Goal: Task Accomplishment & Management: Manage account settings

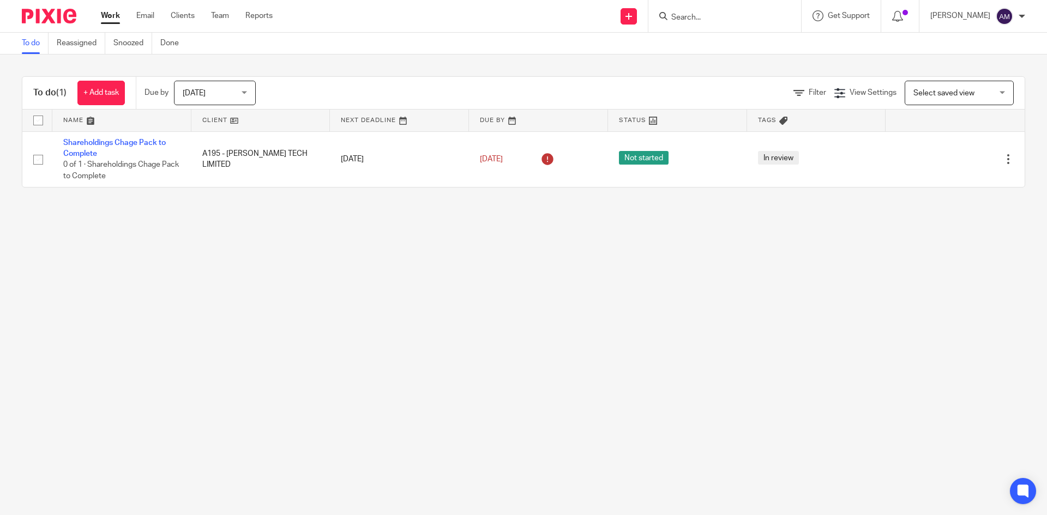
click at [683, 19] on input "Search" at bounding box center [719, 18] width 98 height 10
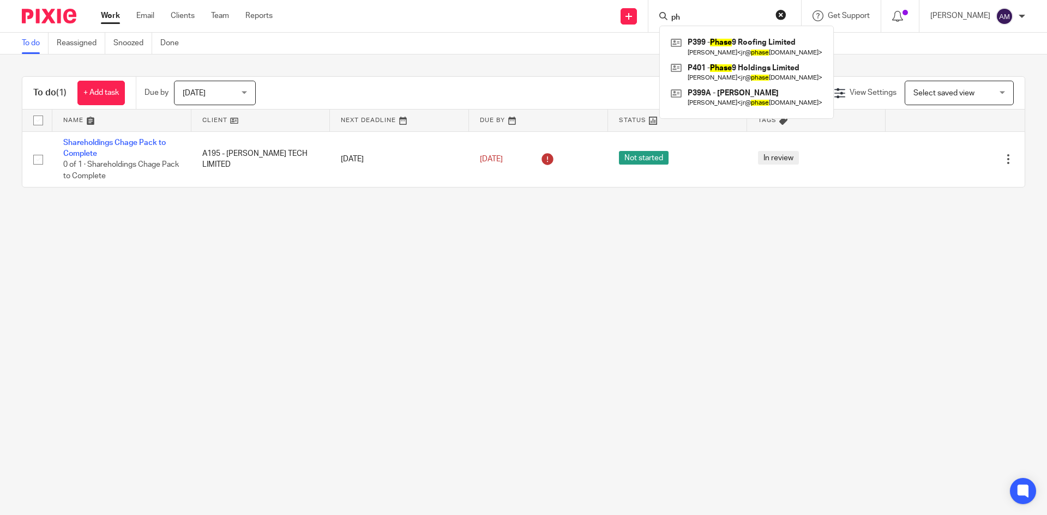
type input "p"
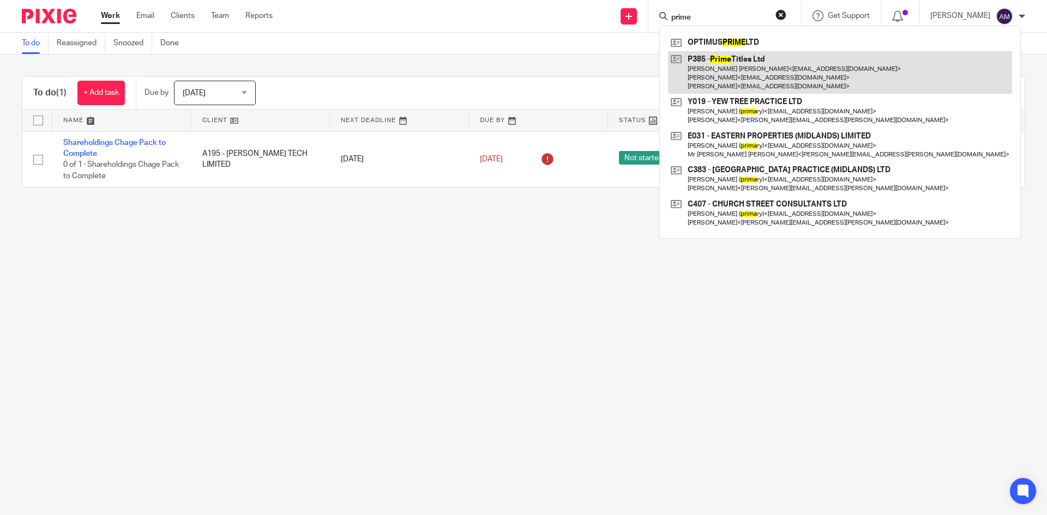
type input "prime"
click at [734, 73] on link at bounding box center [840, 72] width 344 height 43
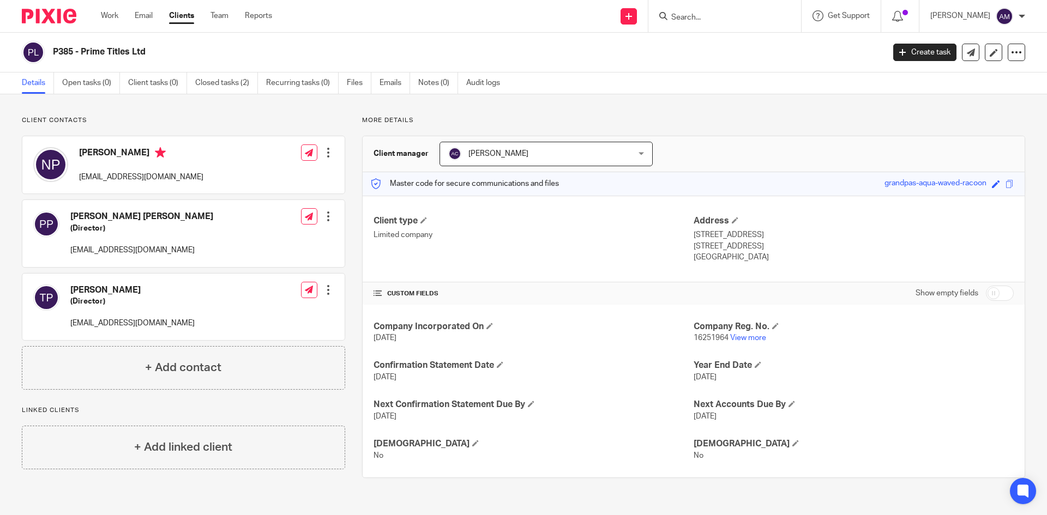
click at [684, 15] on input "Search" at bounding box center [719, 18] width 98 height 10
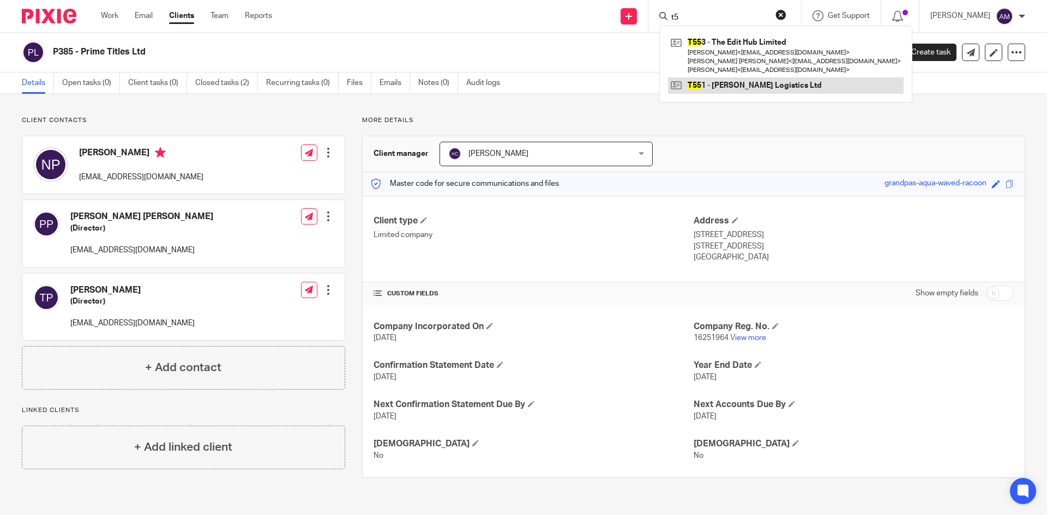
type input "t"
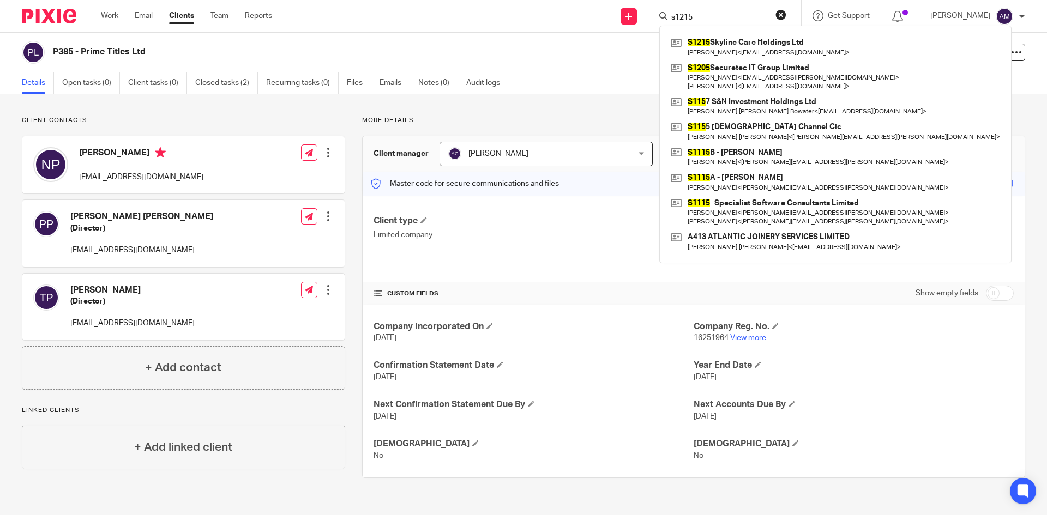
type input "s1215"
drag, startPoint x: 715, startPoint y: 25, endPoint x: 694, endPoint y: 23, distance: 20.8
click at [694, 23] on div "s1215 S1215 Skyline Care Holdings Ltd Angela Bir < angelabir001@gmail.com > S12…" at bounding box center [724, 16] width 153 height 32
drag, startPoint x: 689, startPoint y: 16, endPoint x: 674, endPoint y: 19, distance: 16.1
click at [674, 19] on div "s1215" at bounding box center [722, 16] width 127 height 14
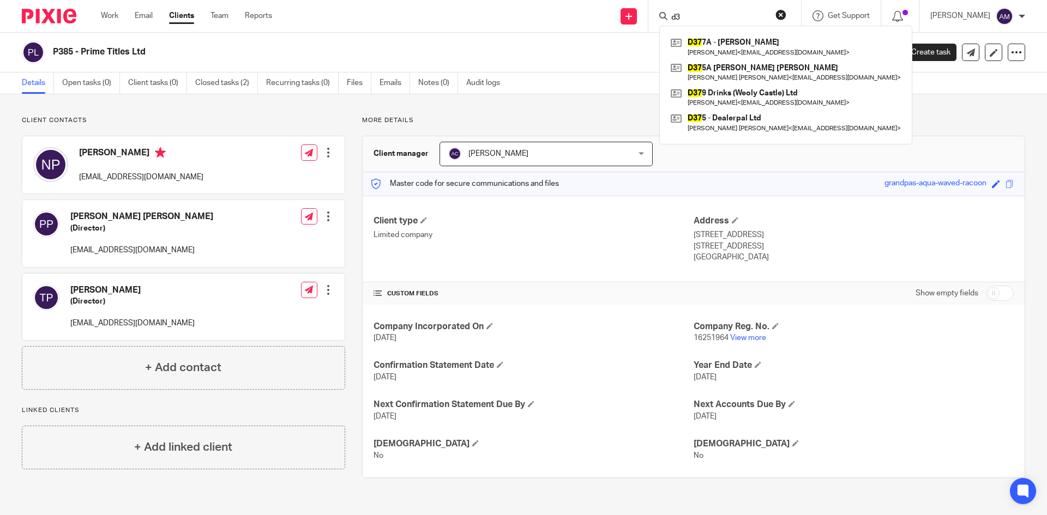
type input "d"
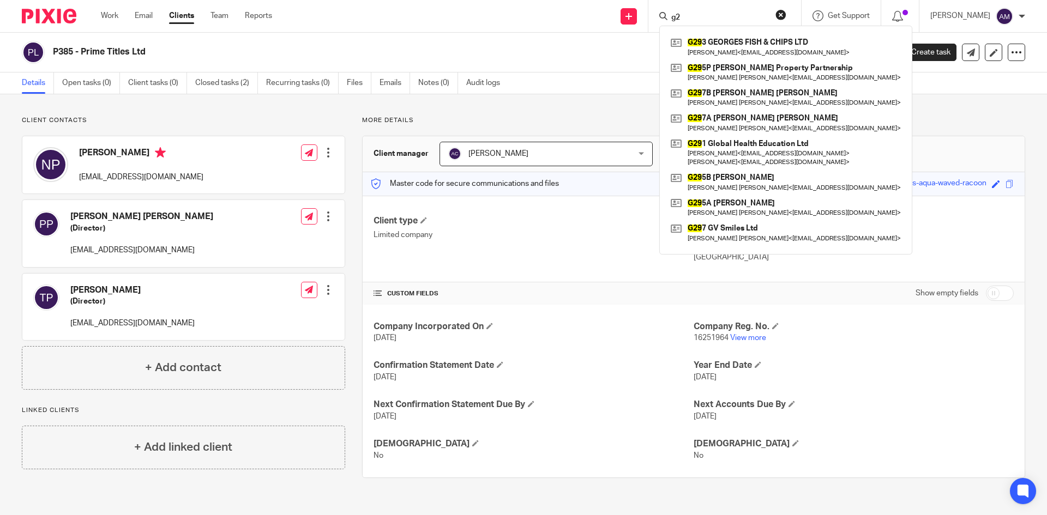
type input "g"
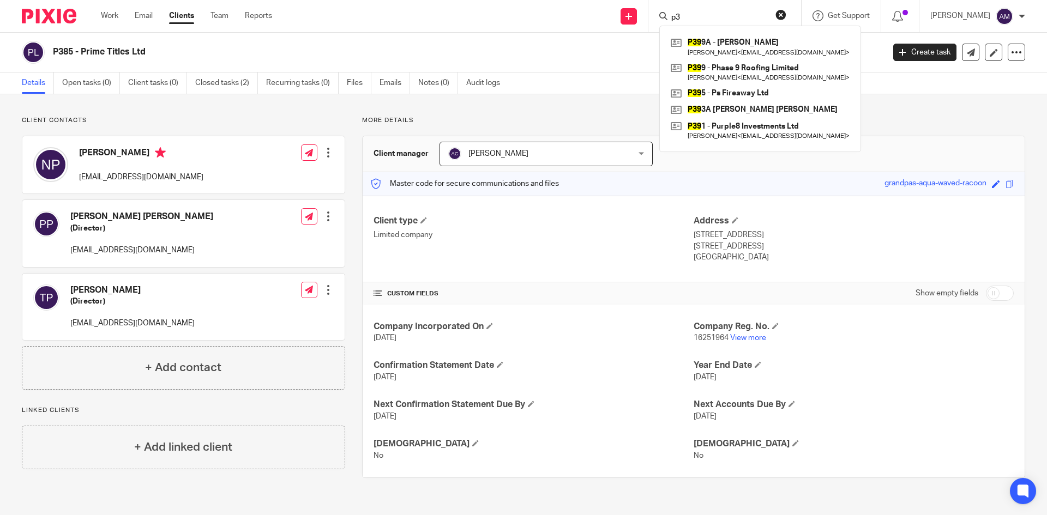
type input "p"
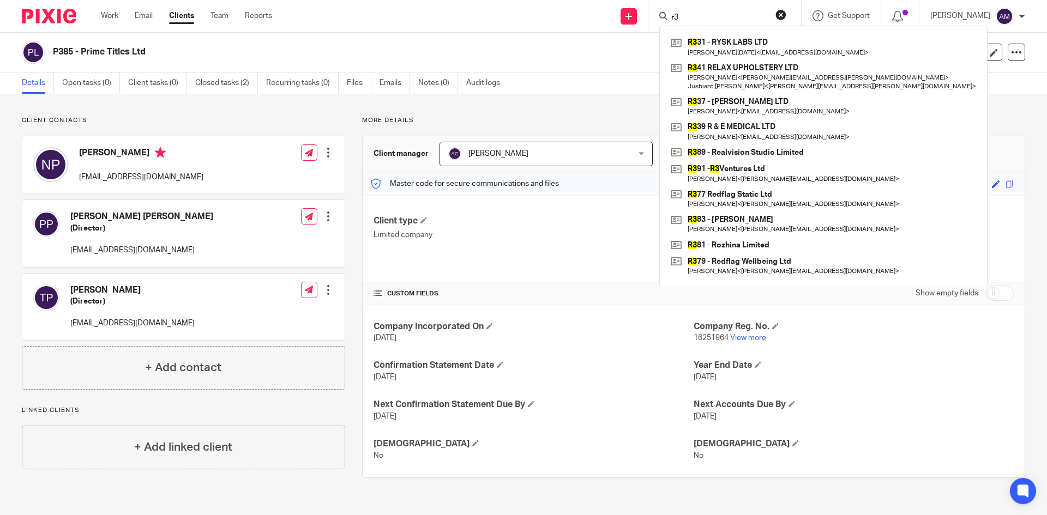
type input "r"
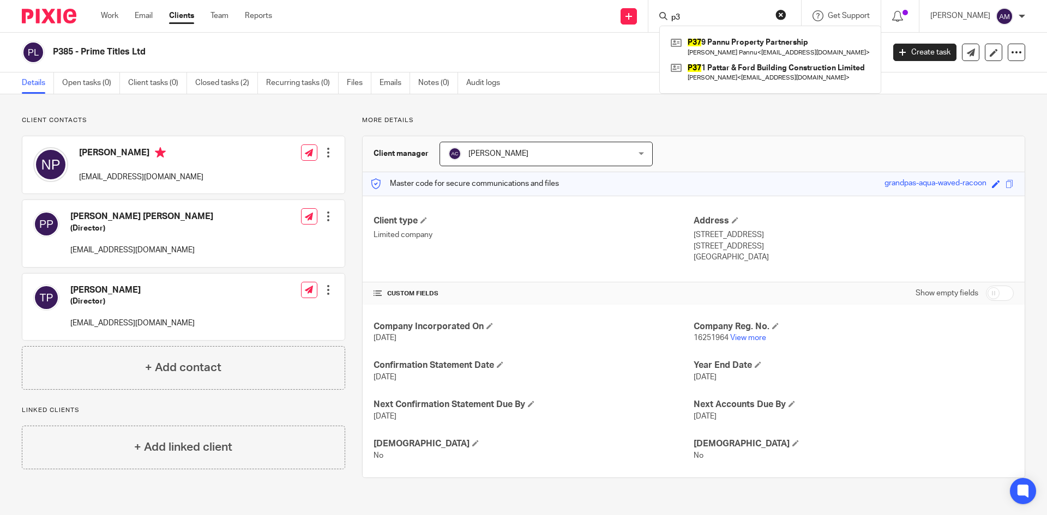
type input "p"
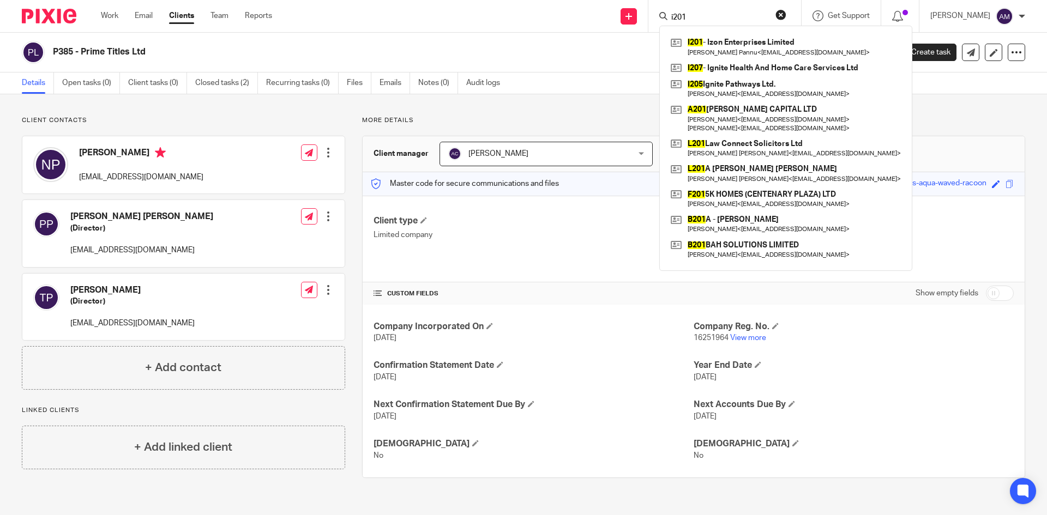
type input "i201"
drag, startPoint x: 693, startPoint y: 17, endPoint x: 666, endPoint y: 14, distance: 26.9
click at [666, 14] on div "i201" at bounding box center [722, 16] width 127 height 14
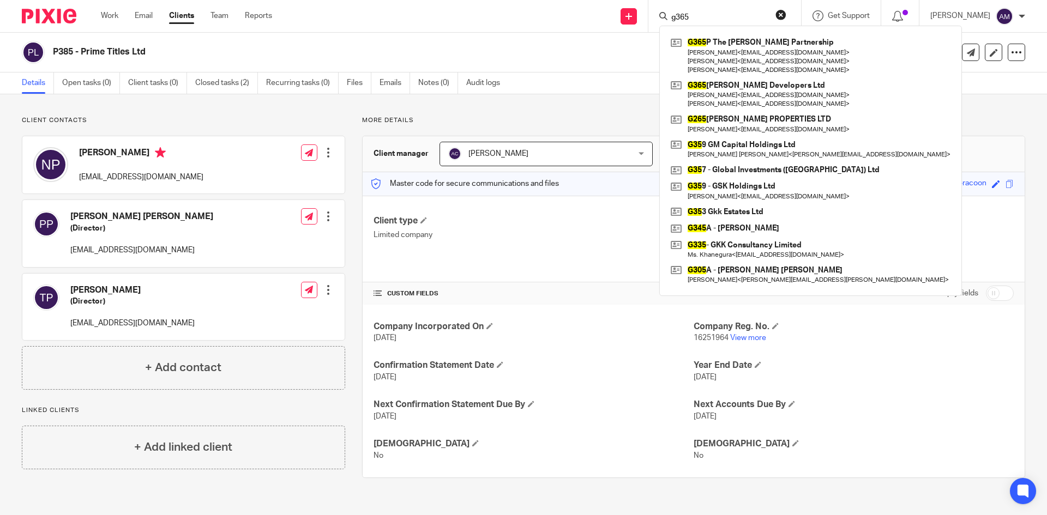
type input "g365"
drag, startPoint x: 711, startPoint y: 14, endPoint x: 675, endPoint y: 15, distance: 36.6
click at [675, 15] on input "g365" at bounding box center [719, 18] width 98 height 10
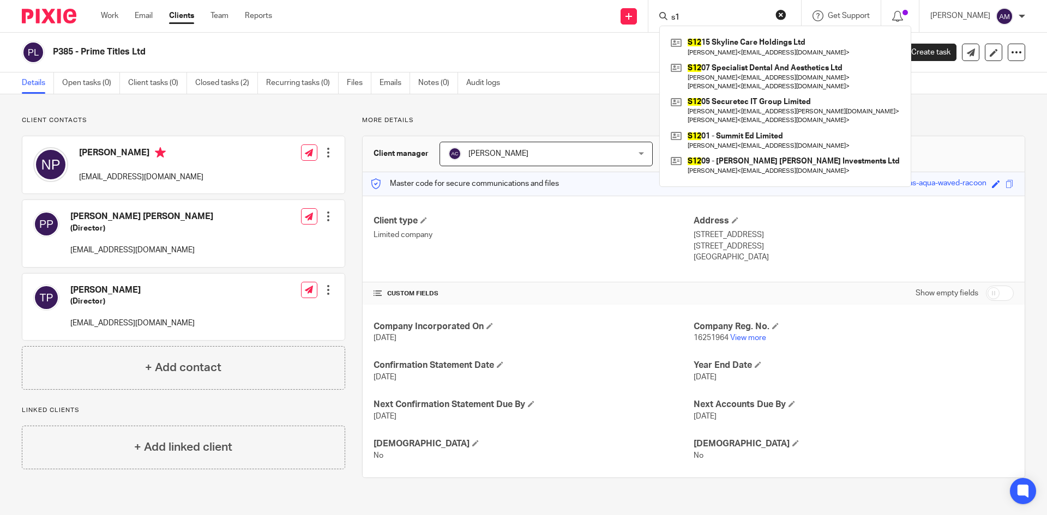
type input "s"
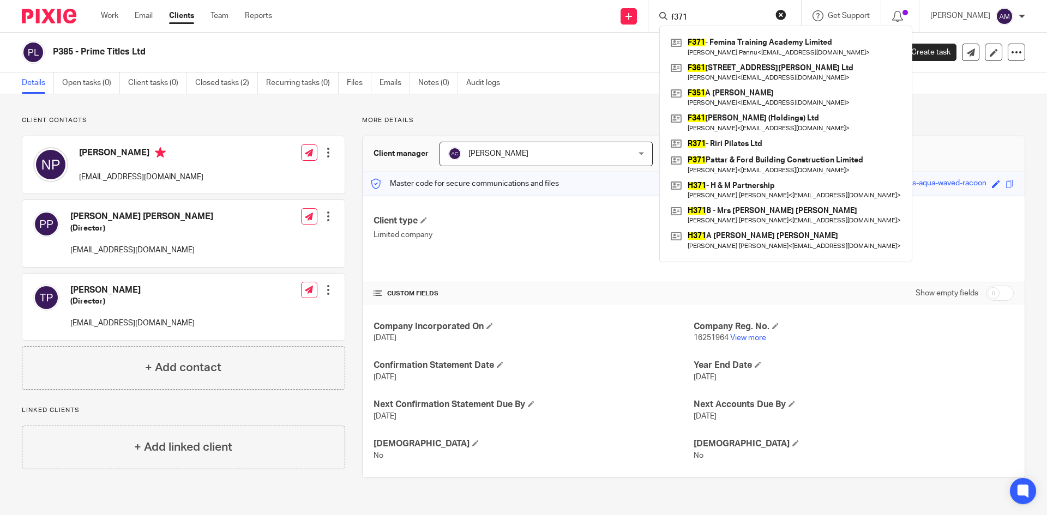
type input "f371"
drag, startPoint x: 690, startPoint y: 14, endPoint x: 665, endPoint y: 20, distance: 26.3
click at [665, 20] on div "f371" at bounding box center [722, 16] width 127 height 14
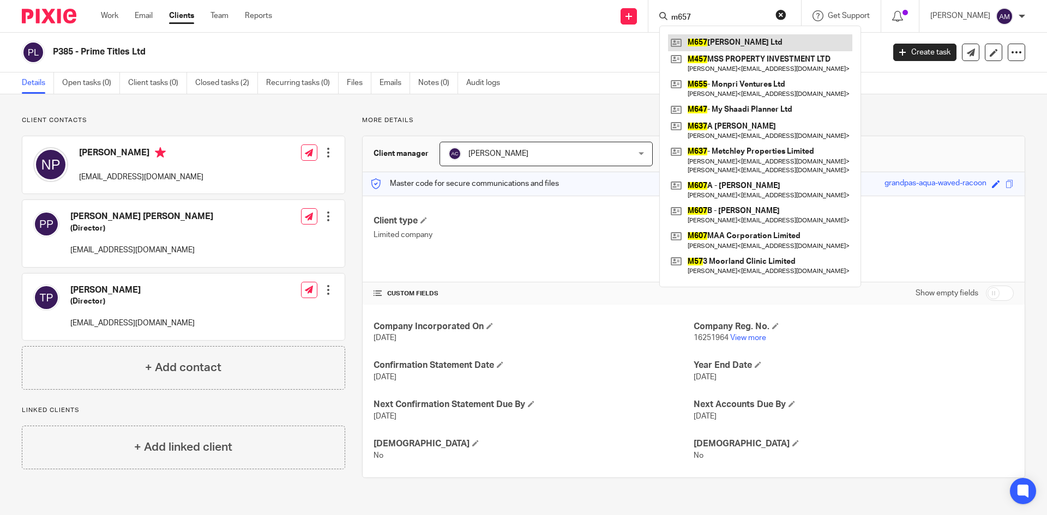
type input "m657"
click at [718, 43] on link at bounding box center [760, 42] width 184 height 16
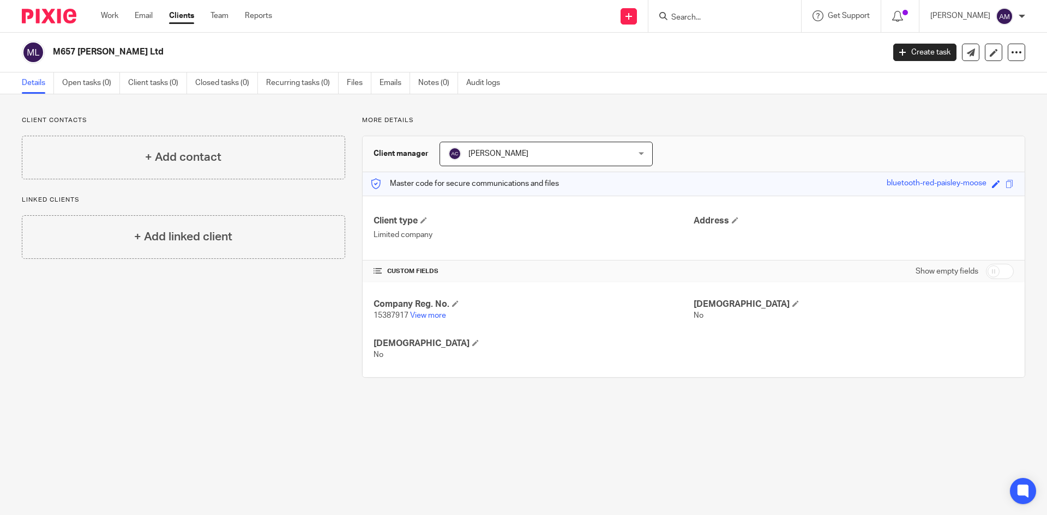
click at [715, 16] on input "Search" at bounding box center [719, 18] width 98 height 10
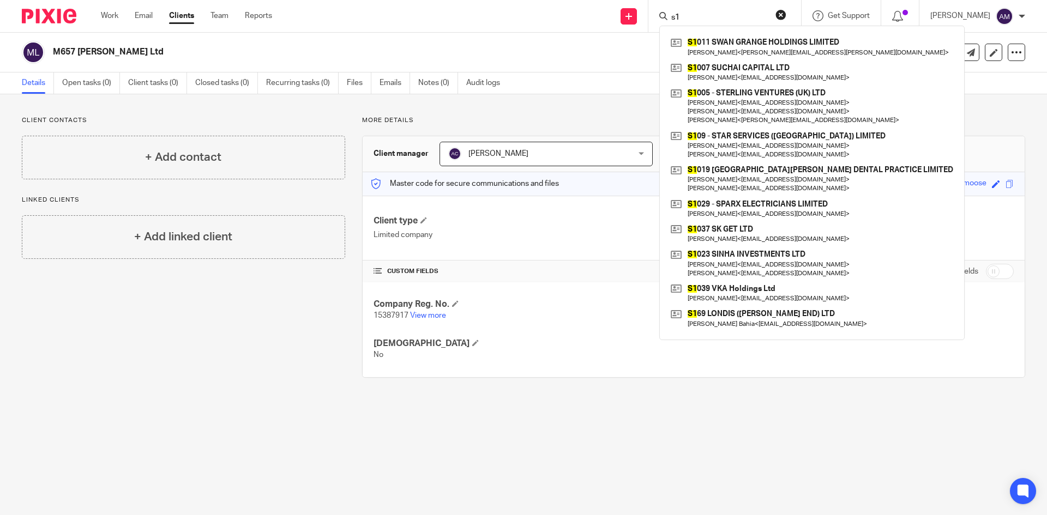
type input "s"
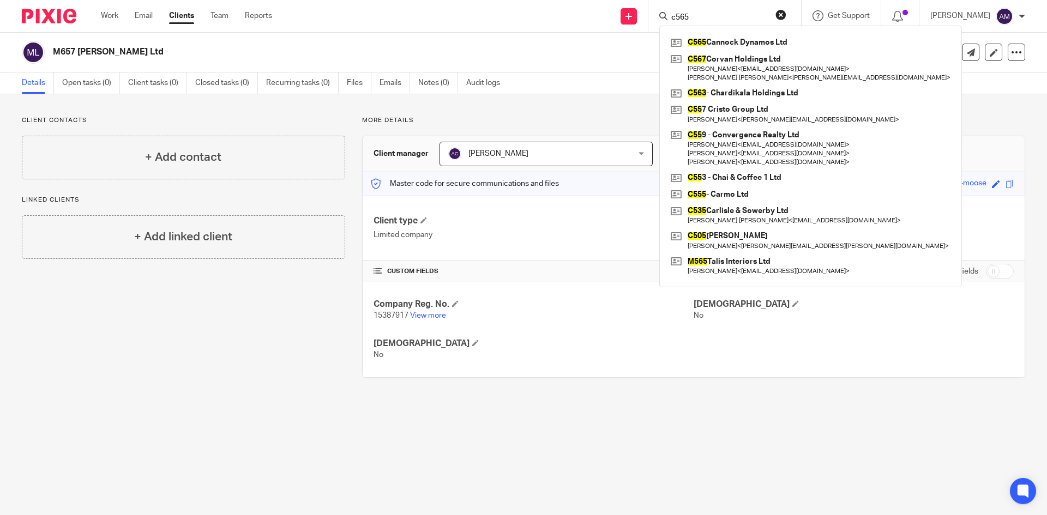
type input "c565"
drag, startPoint x: 702, startPoint y: 17, endPoint x: 665, endPoint y: 11, distance: 37.6
click at [660, 15] on div "c565 C565 Cannock Dynamos Ltd C567 Corvan Holdings Ltd Balvinder Dulay < binnie…" at bounding box center [724, 16] width 153 height 32
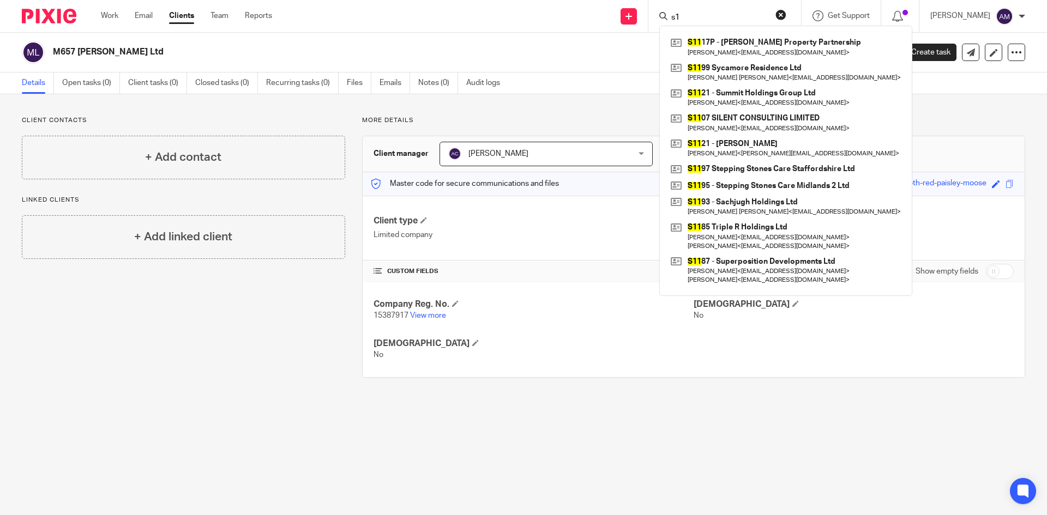
type input "s"
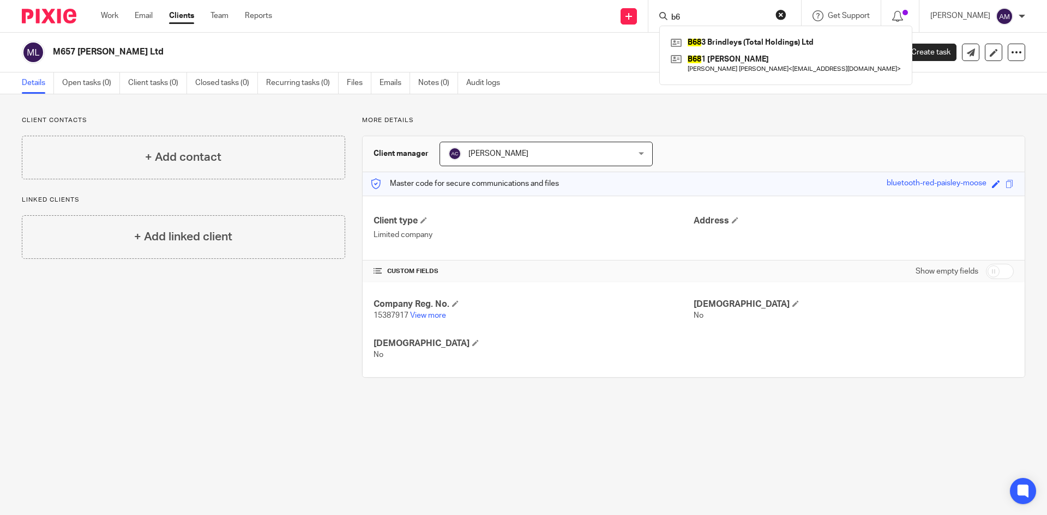
type input "b"
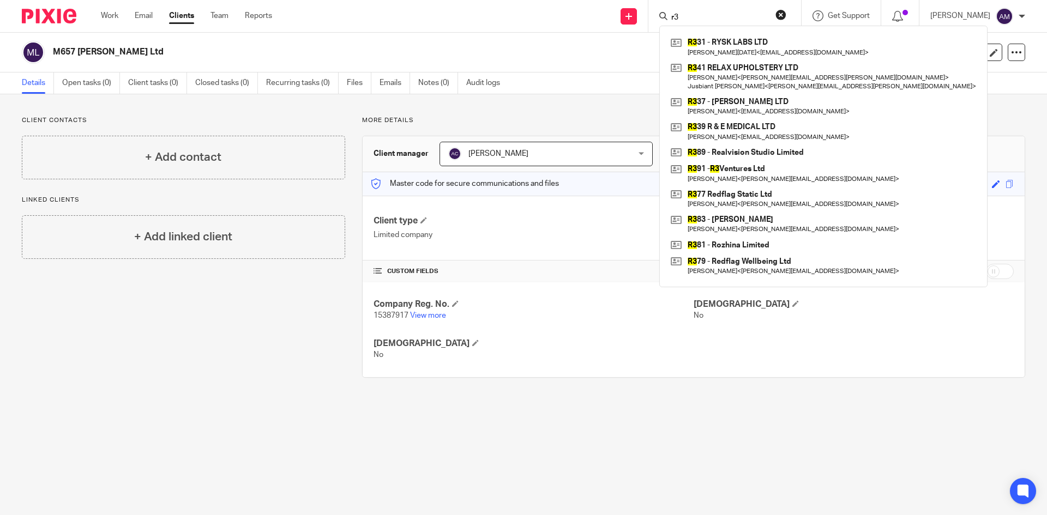
type input "r"
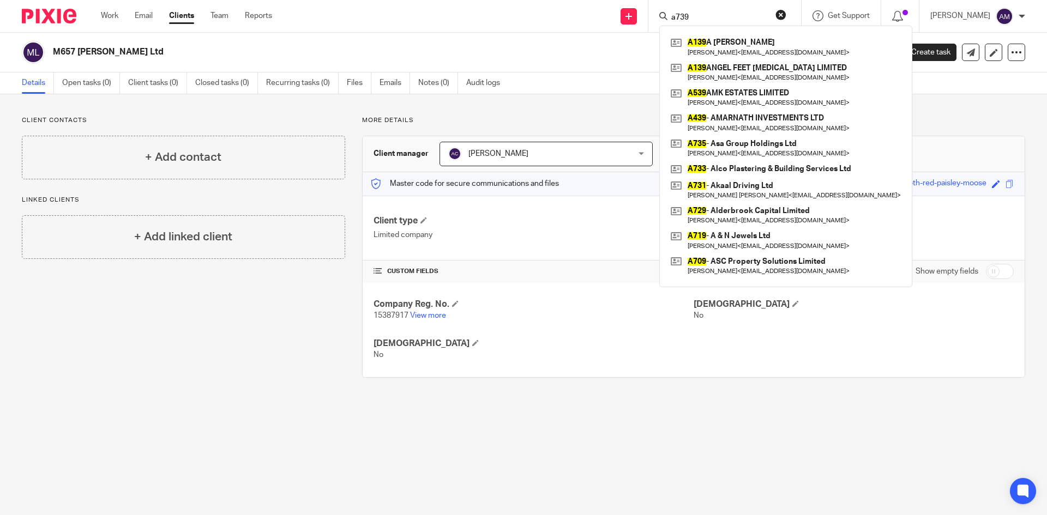
type input "a739"
drag, startPoint x: 693, startPoint y: 17, endPoint x: 669, endPoint y: 11, distance: 24.9
click at [669, 11] on div "a739" at bounding box center [722, 16] width 127 height 14
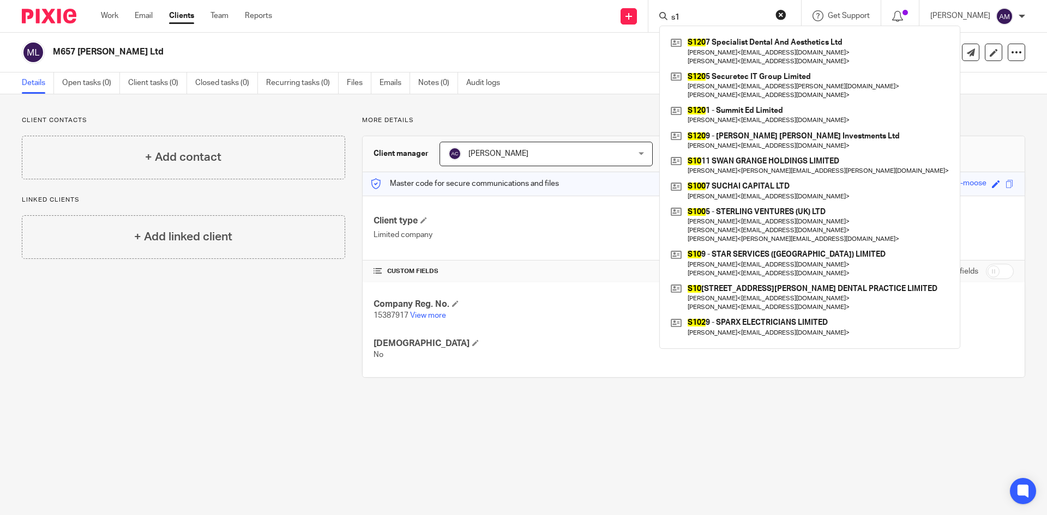
type input "s"
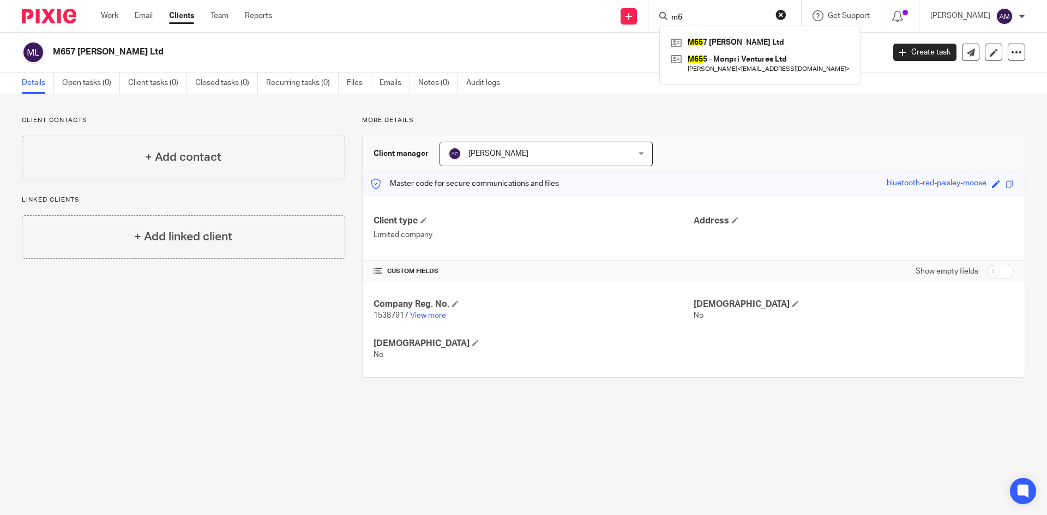
type input "m"
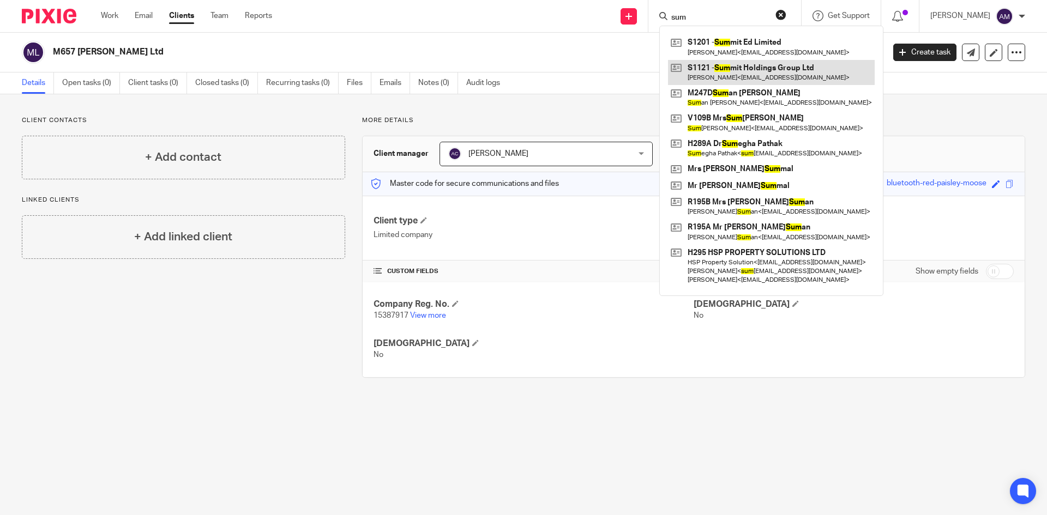
type input "sum"
click at [716, 70] on link at bounding box center [771, 72] width 207 height 25
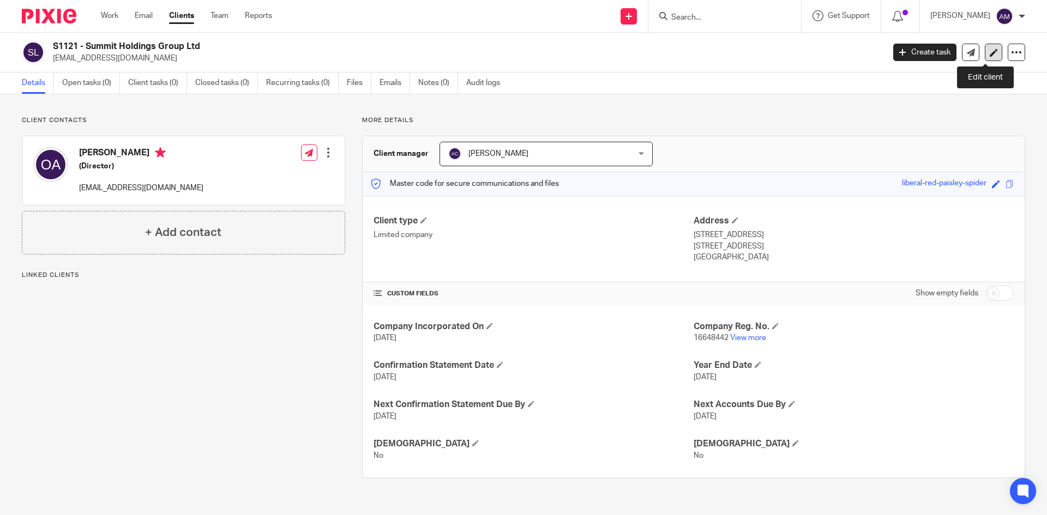
click at [985, 55] on link at bounding box center [993, 52] width 17 height 17
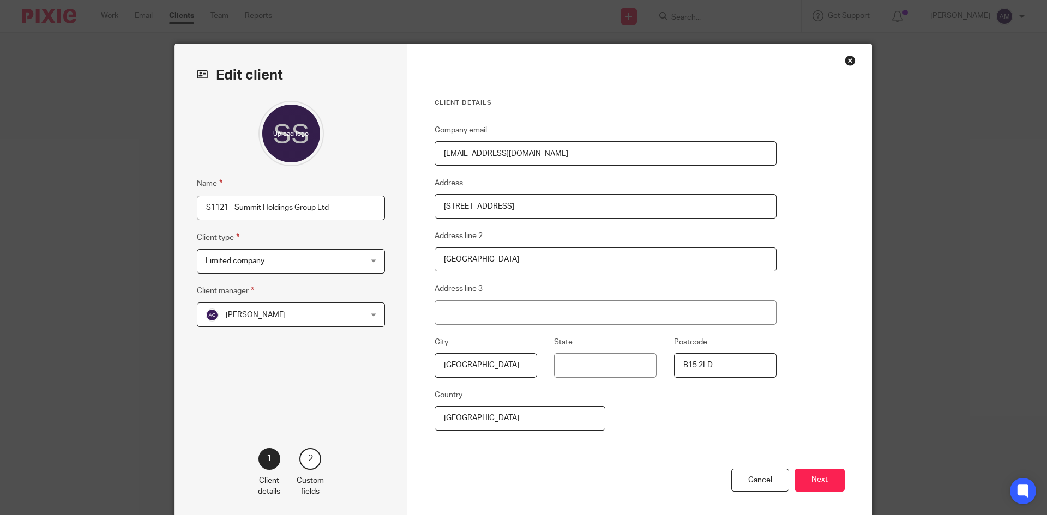
drag, startPoint x: 225, startPoint y: 207, endPoint x: 212, endPoint y: 202, distance: 13.3
click at [212, 202] on input "S1121 - Summit Holdings Group Ltd" at bounding box center [291, 208] width 188 height 25
type input "S1203 - Summit Holdings Group Ltd"
click at [827, 482] on button "Next" at bounding box center [820, 480] width 50 height 23
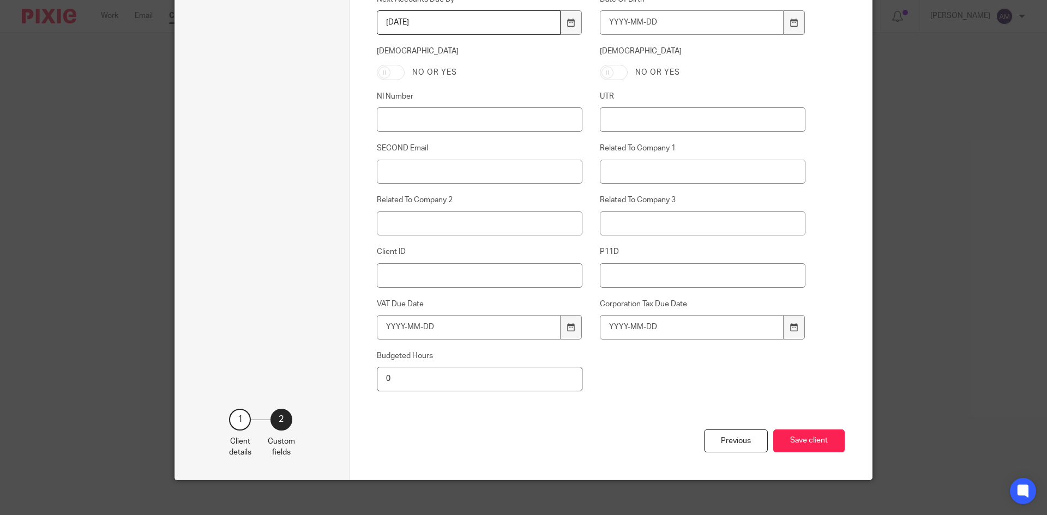
scroll to position [477, 0]
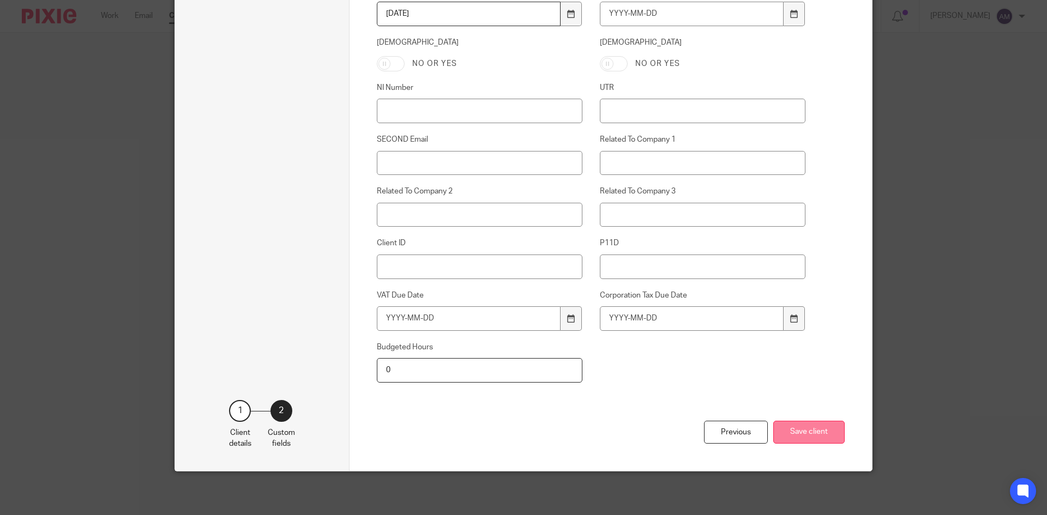
click at [806, 434] on button "Save client" at bounding box center [808, 432] width 71 height 23
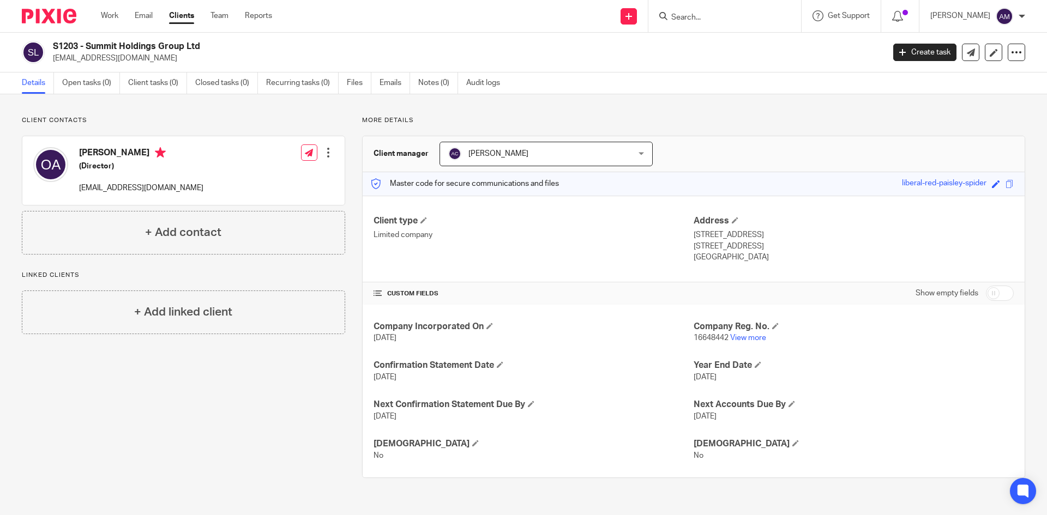
click at [701, 19] on input "Search" at bounding box center [719, 18] width 98 height 10
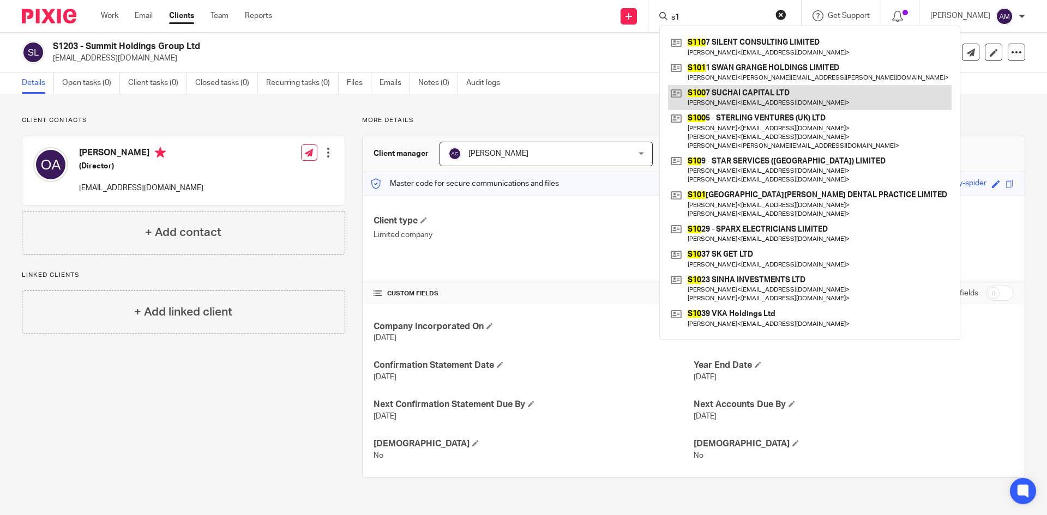
type input "s"
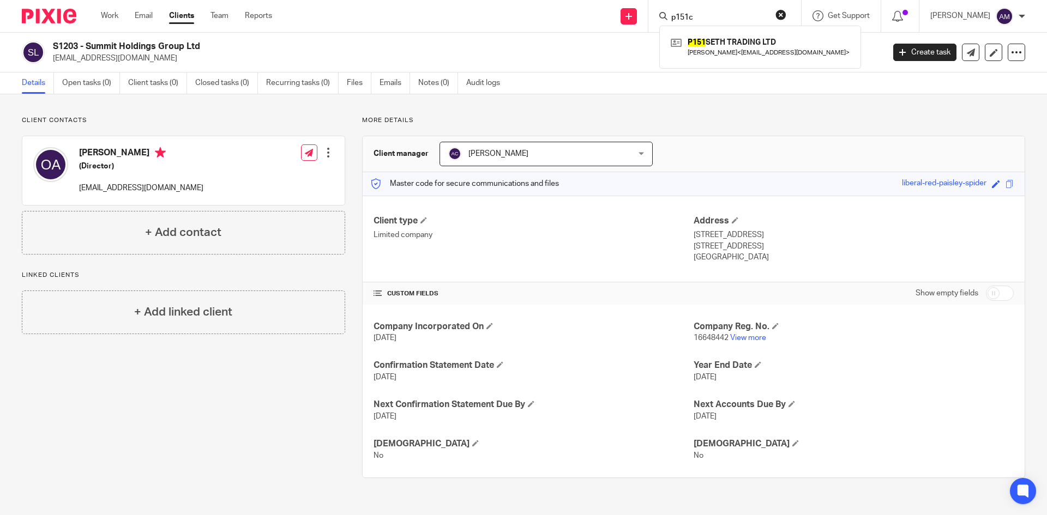
type input "p151c"
drag, startPoint x: 710, startPoint y: 18, endPoint x: 654, endPoint y: 10, distance: 56.2
click at [664, 10] on div "p151c" at bounding box center [722, 16] width 127 height 14
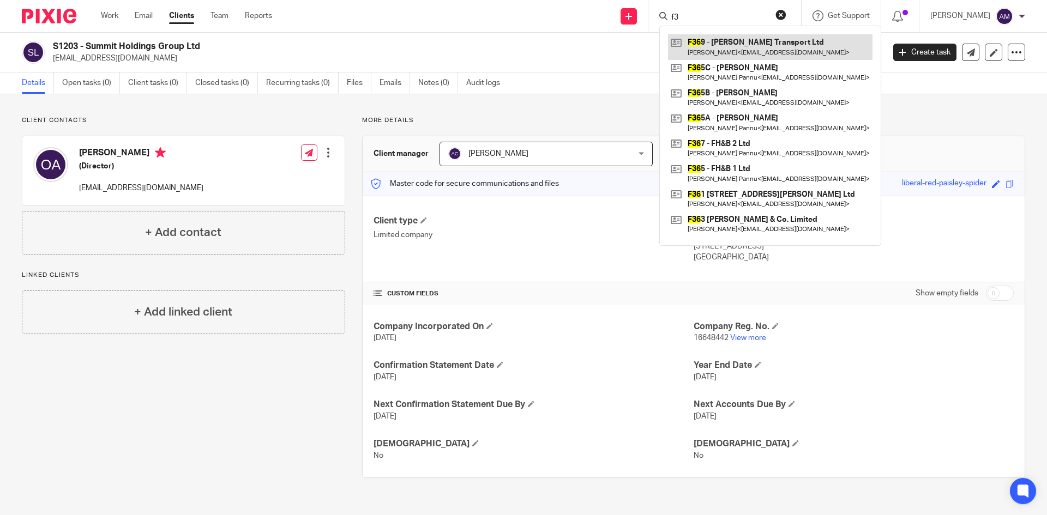
type input "f"
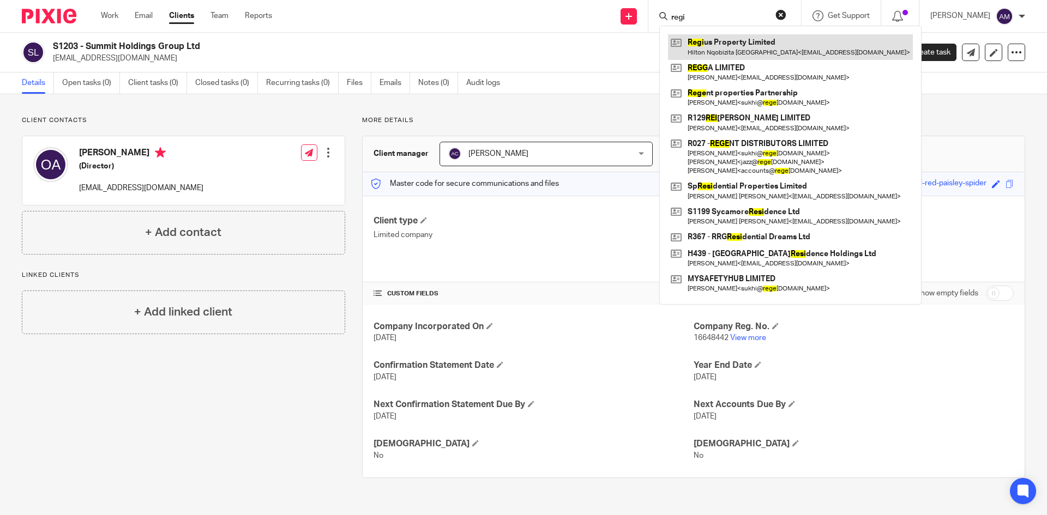
type input "regi"
click at [757, 52] on link at bounding box center [790, 46] width 245 height 25
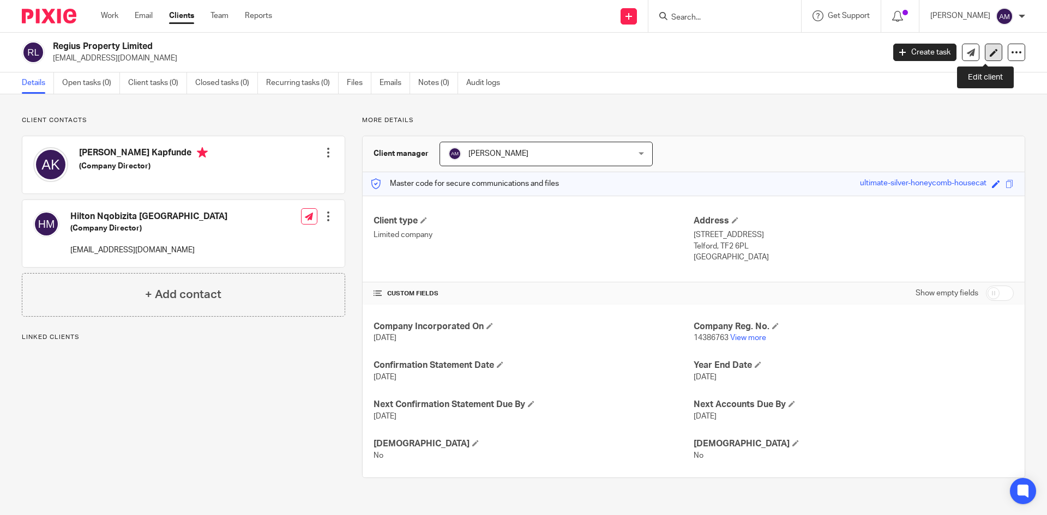
click at [993, 51] on link at bounding box center [993, 52] width 17 height 17
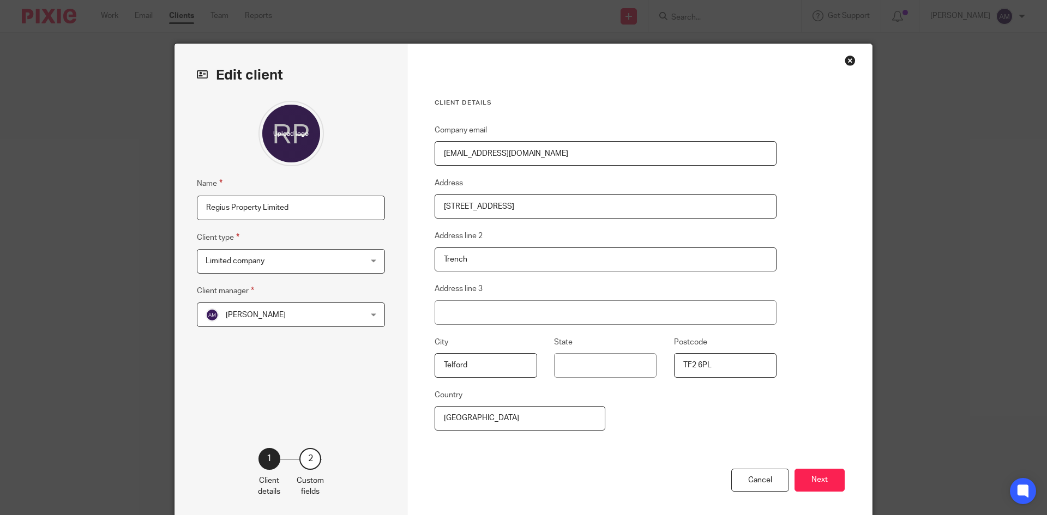
click at [198, 210] on input "Regius Property Limited" at bounding box center [291, 208] width 188 height 25
type input "R387 - Regius Property Limited"
click at [281, 315] on span "[PERSON_NAME]" at bounding box center [277, 314] width 143 height 23
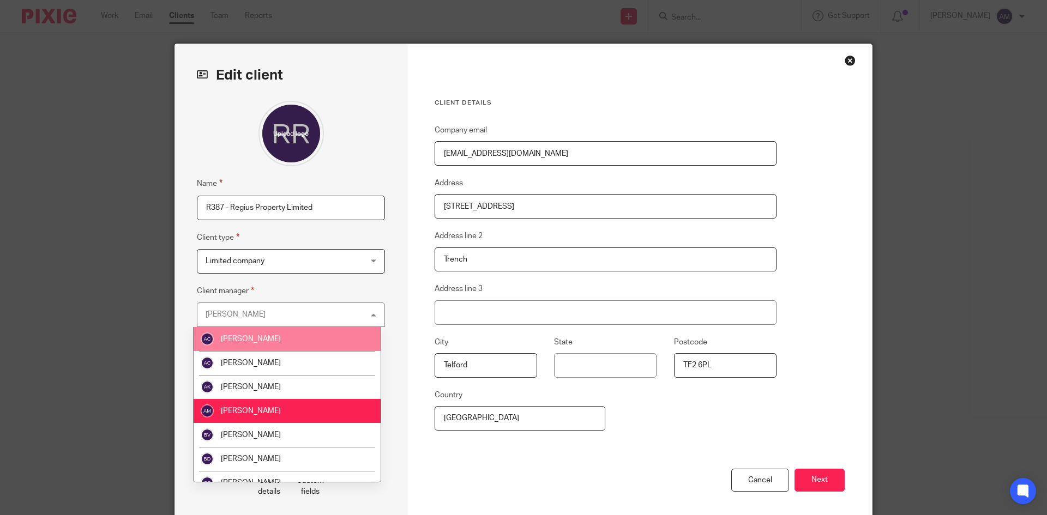
click at [272, 339] on li "[PERSON_NAME]" at bounding box center [287, 339] width 187 height 24
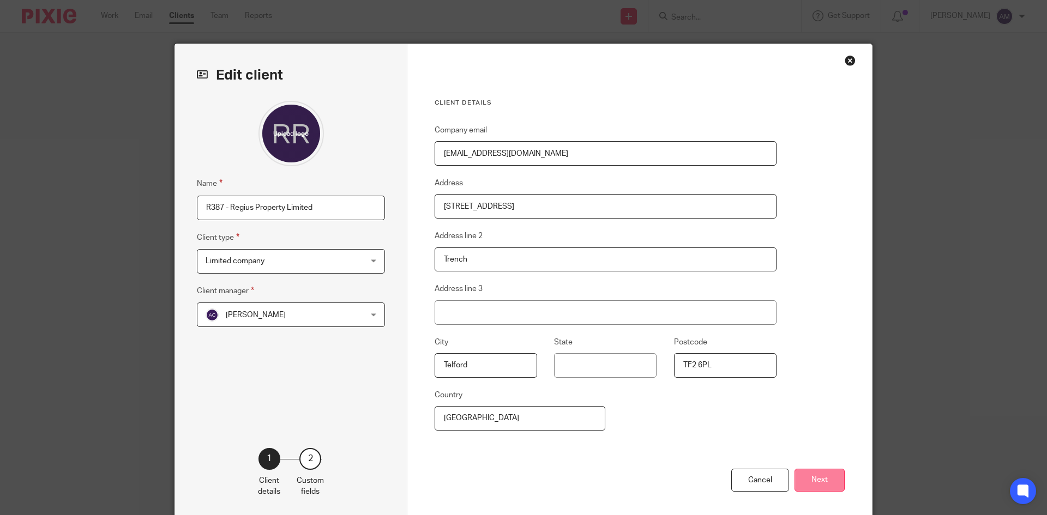
click at [819, 477] on button "Next" at bounding box center [820, 480] width 50 height 23
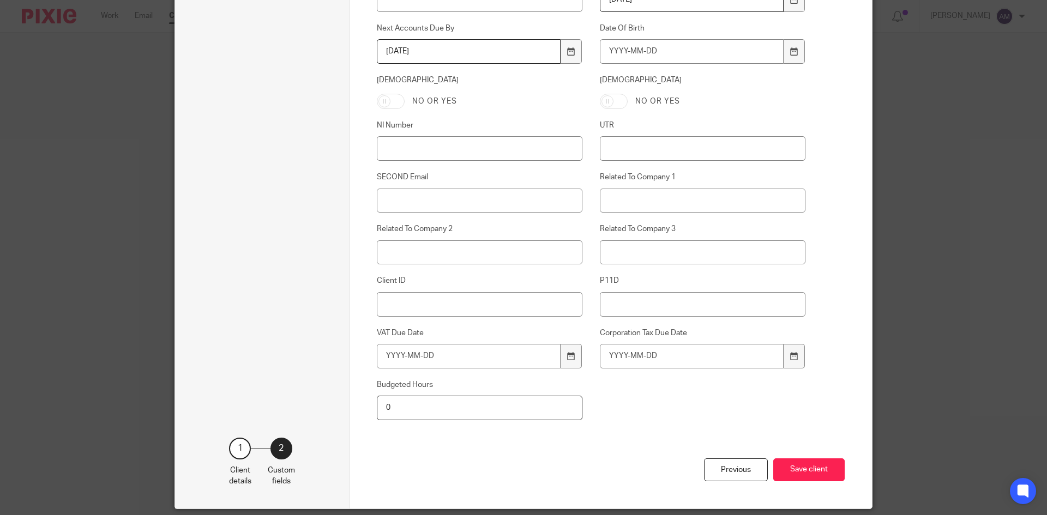
scroll to position [477, 0]
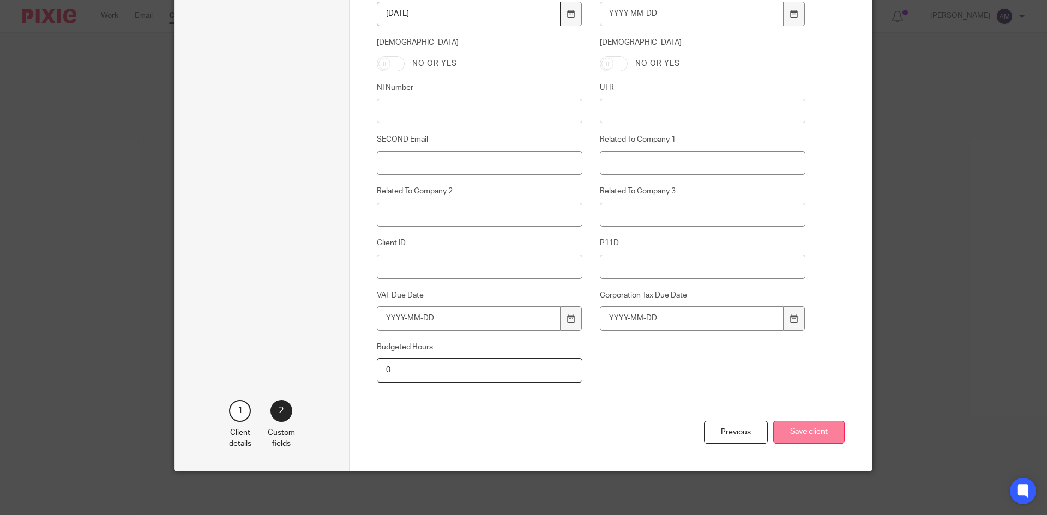
click at [813, 433] on button "Save client" at bounding box center [808, 432] width 71 height 23
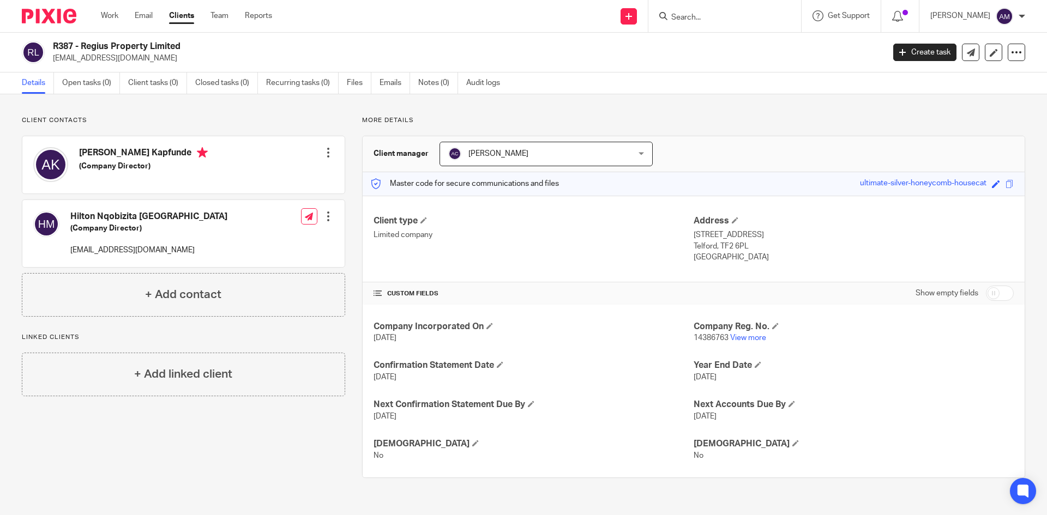
click at [717, 20] on input "Search" at bounding box center [719, 18] width 98 height 10
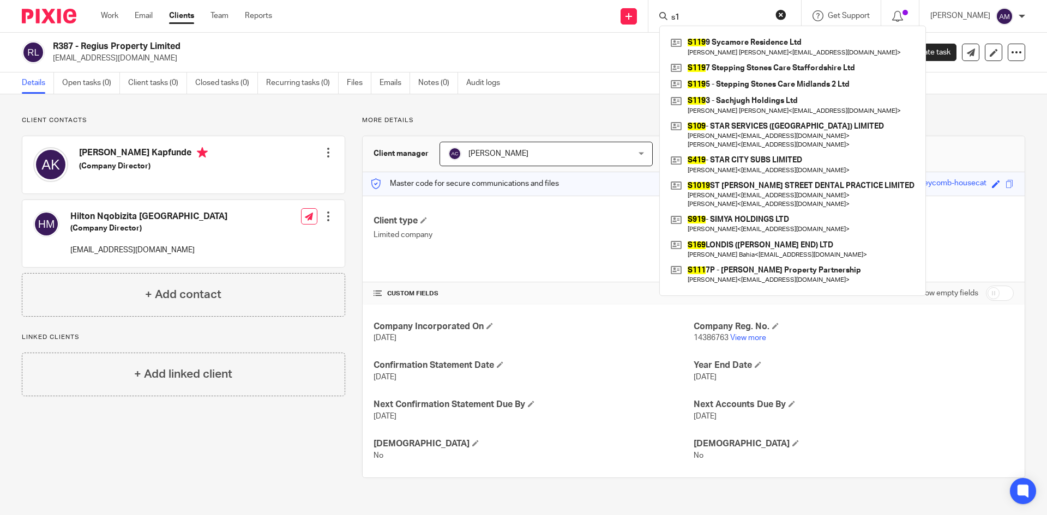
type input "s"
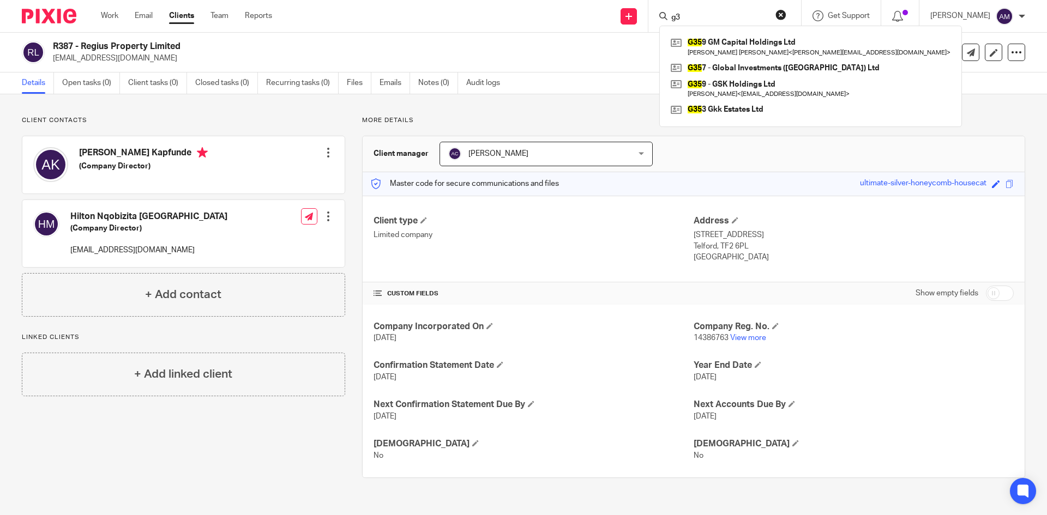
type input "g"
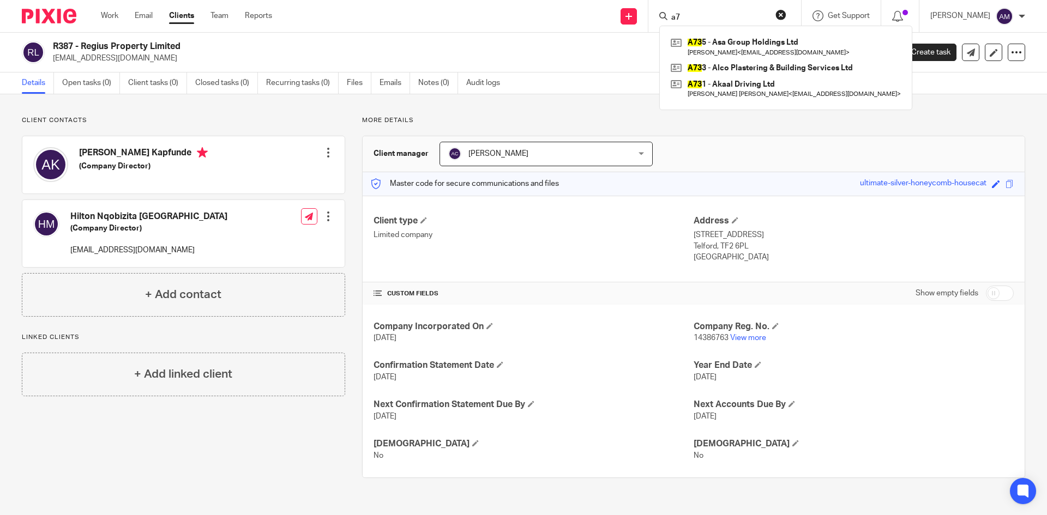
type input "a"
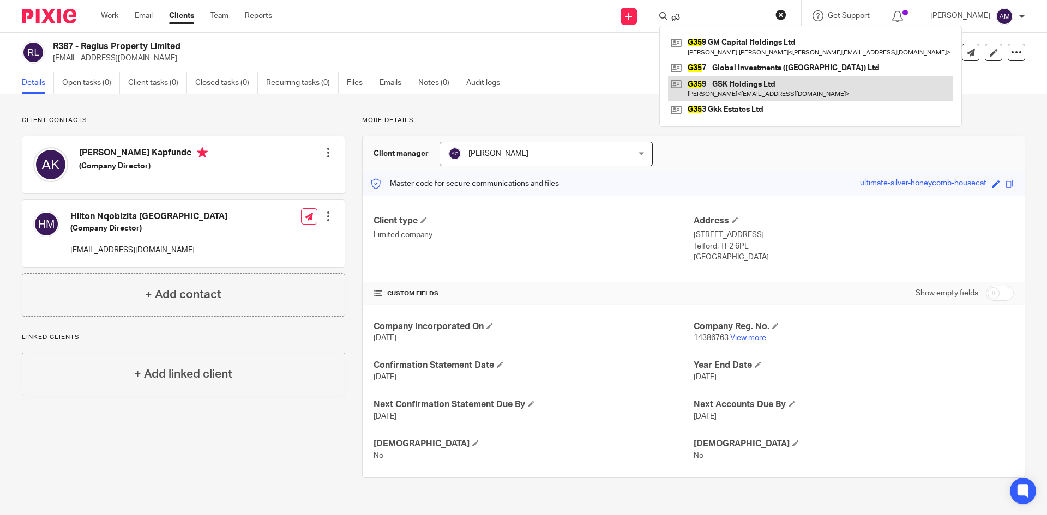
type input "g"
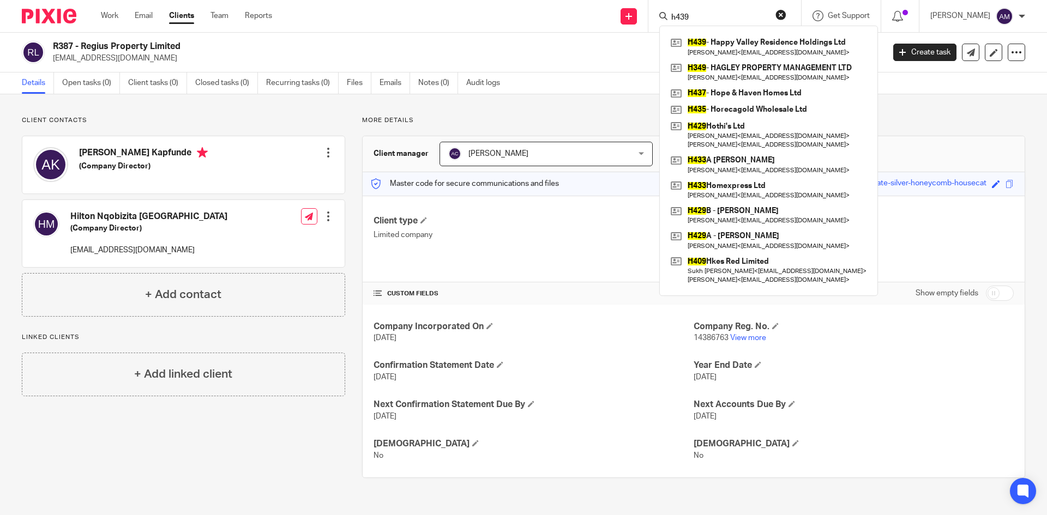
type input "h439"
drag, startPoint x: 705, startPoint y: 19, endPoint x: 665, endPoint y: 10, distance: 41.2
click at [665, 10] on div "h439" at bounding box center [722, 16] width 127 height 14
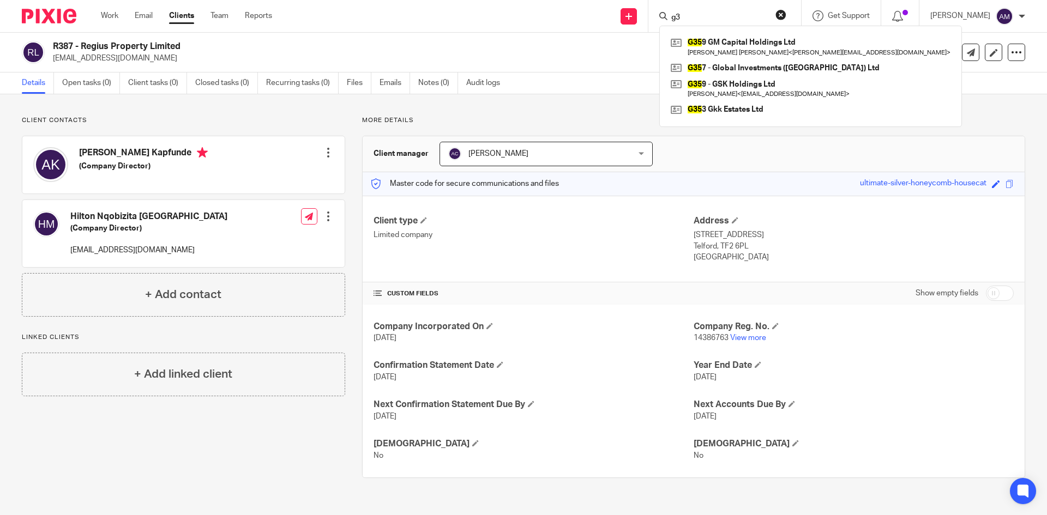
type input "g"
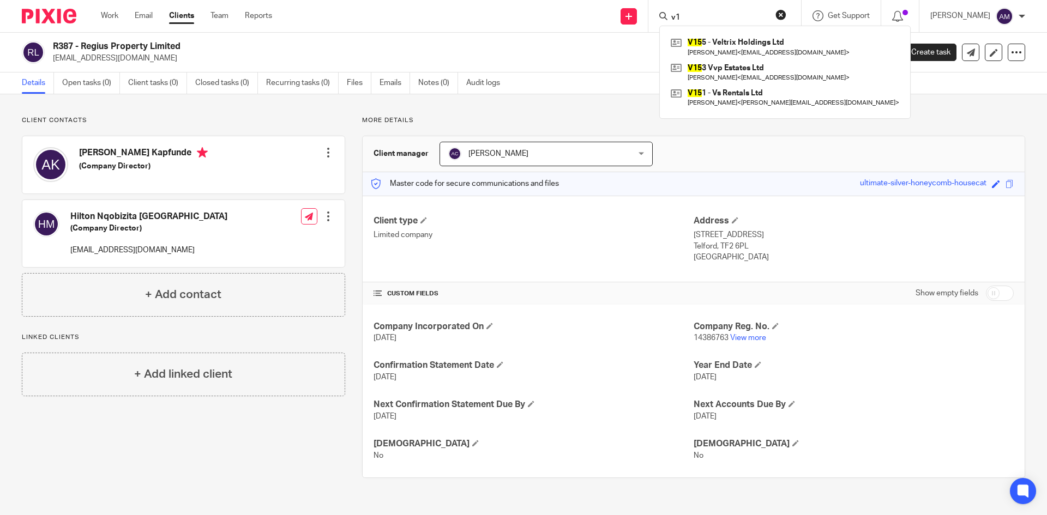
type input "v"
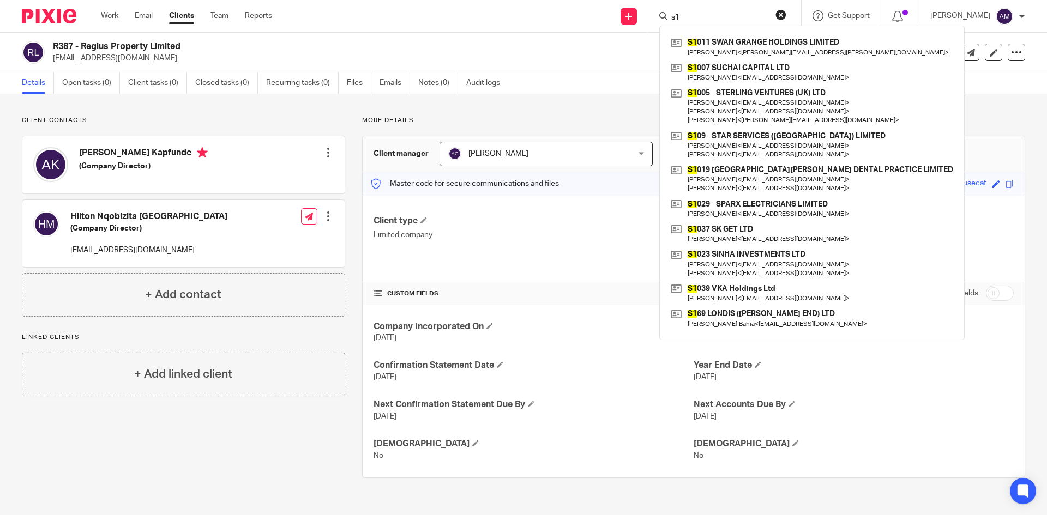
type input "s"
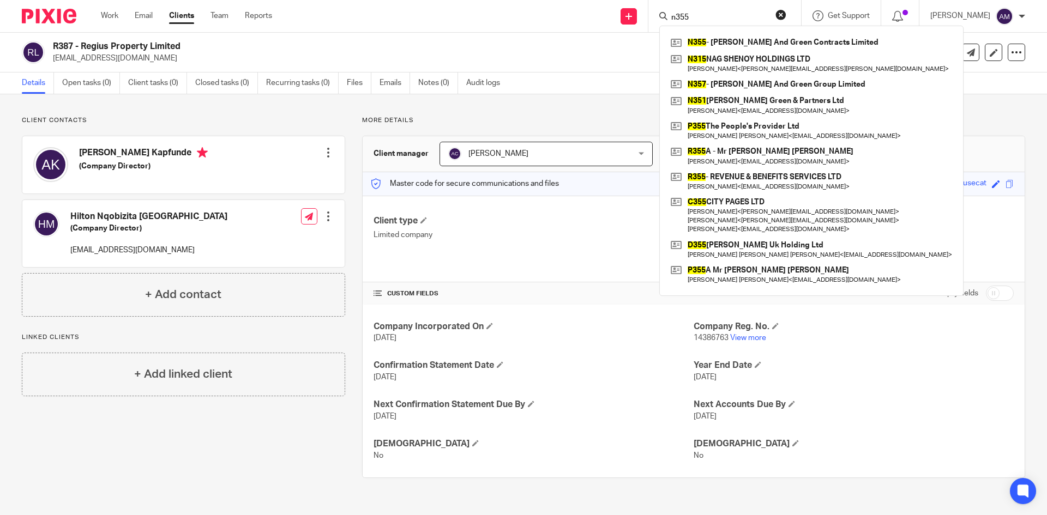
type input "n355"
drag, startPoint x: 696, startPoint y: 15, endPoint x: 663, endPoint y: 7, distance: 34.8
click at [665, 8] on div "n355 N355 - [PERSON_NAME] And Green Contracts Limited N315 NAG SHENOY HOLDINGS …" at bounding box center [724, 16] width 153 height 32
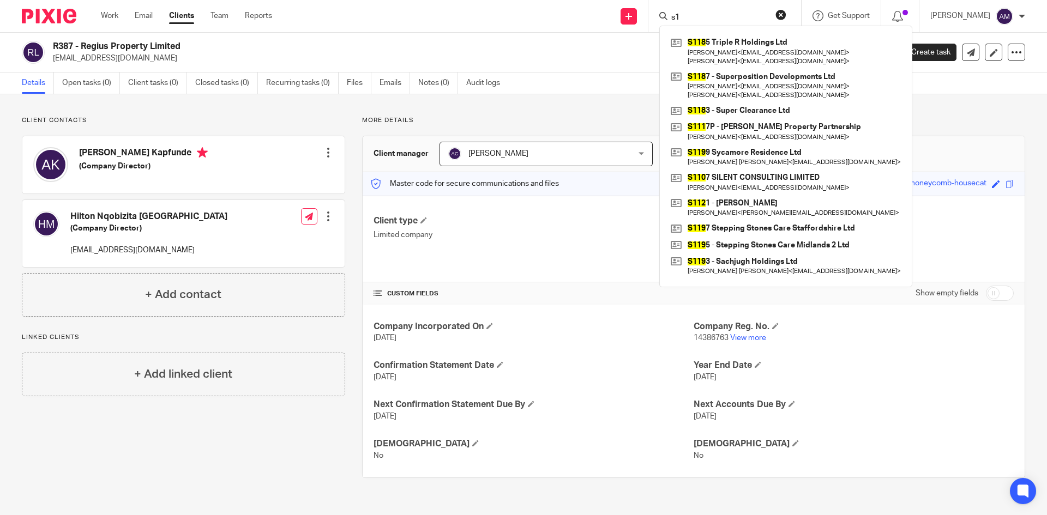
type input "s"
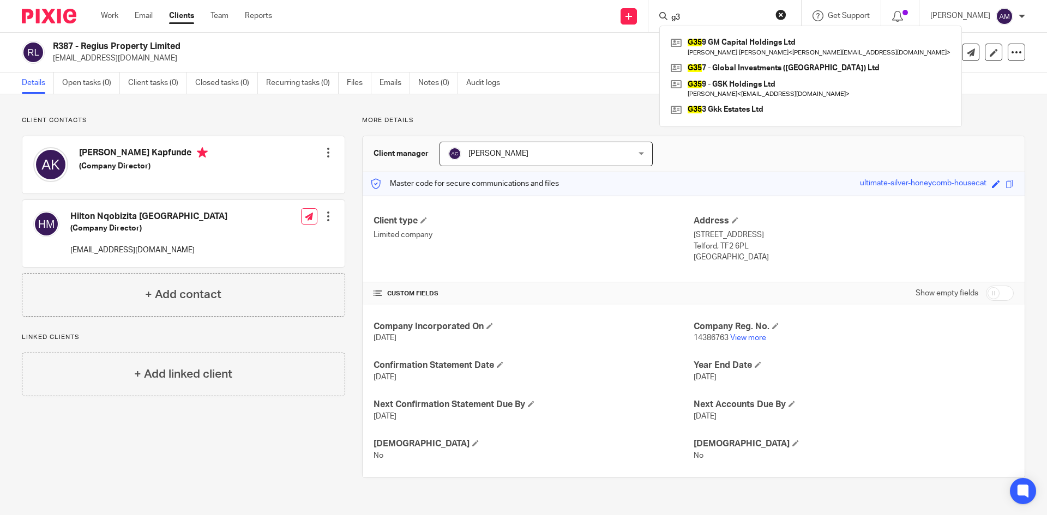
type input "g"
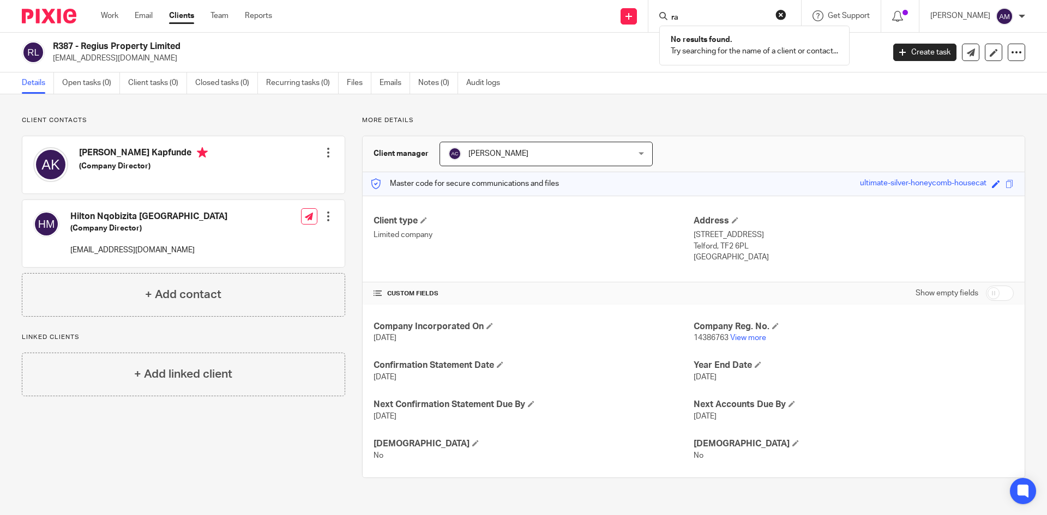
type input "r"
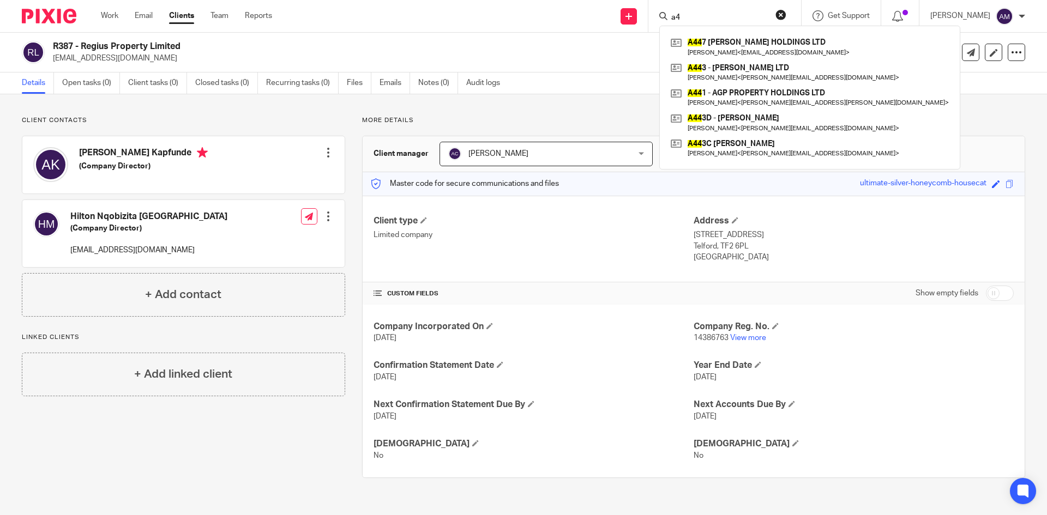
type input "a"
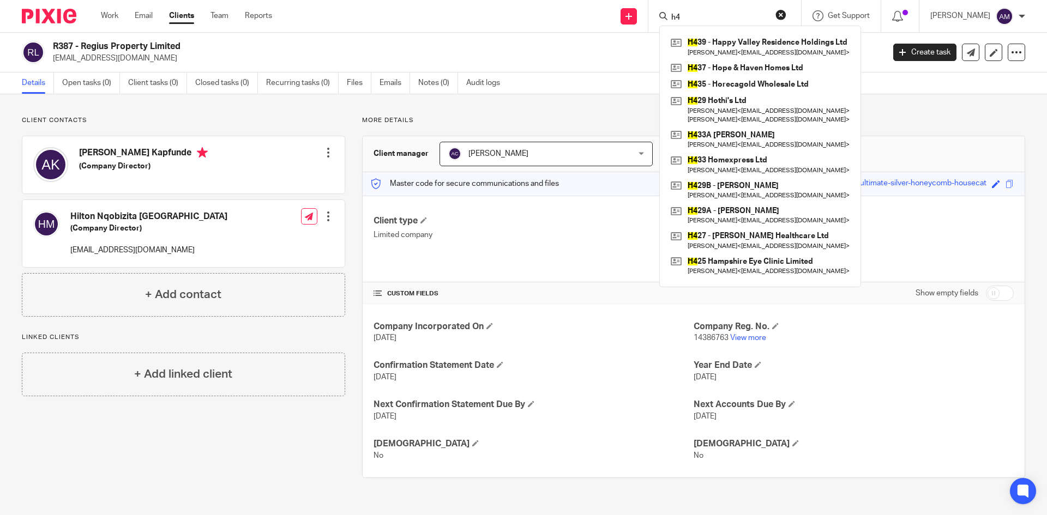
type input "h"
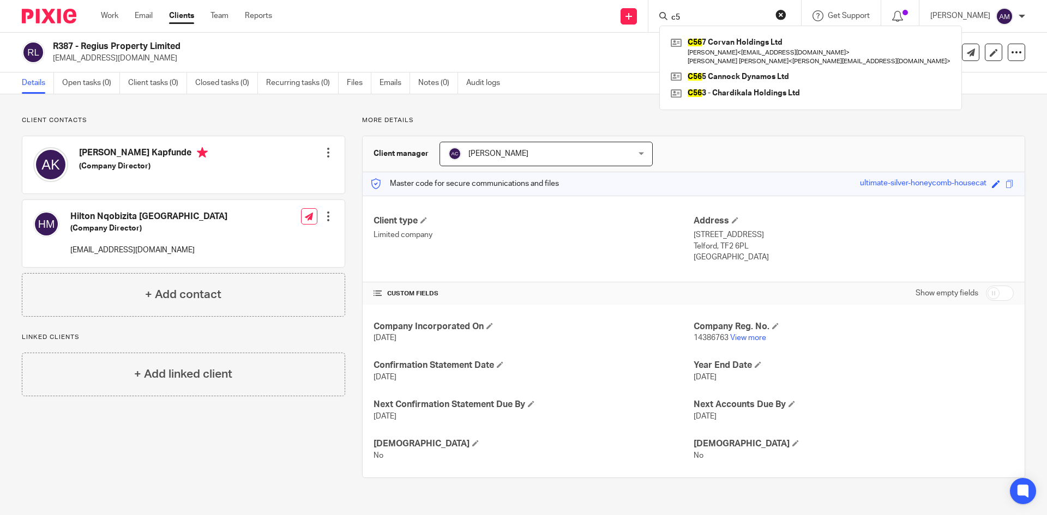
type input "c"
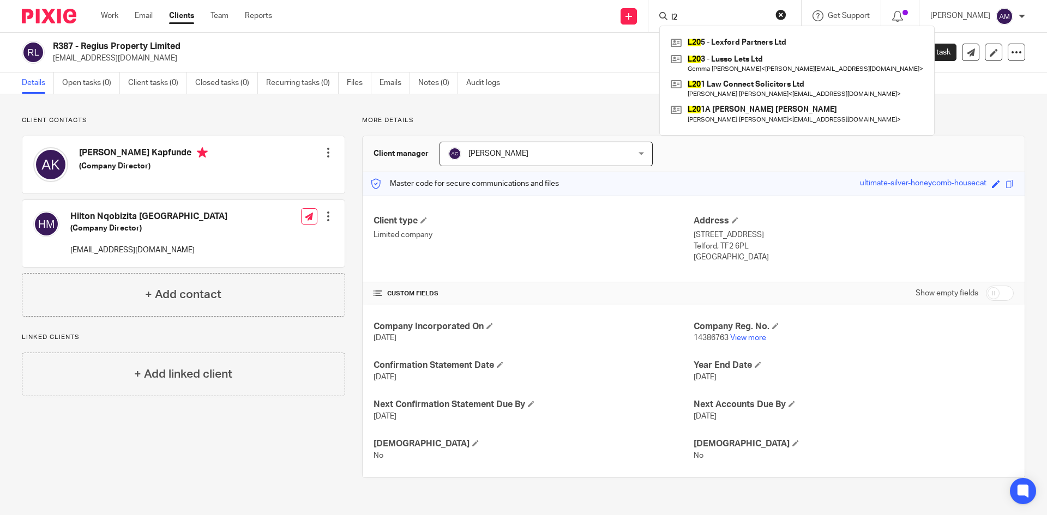
type input "l"
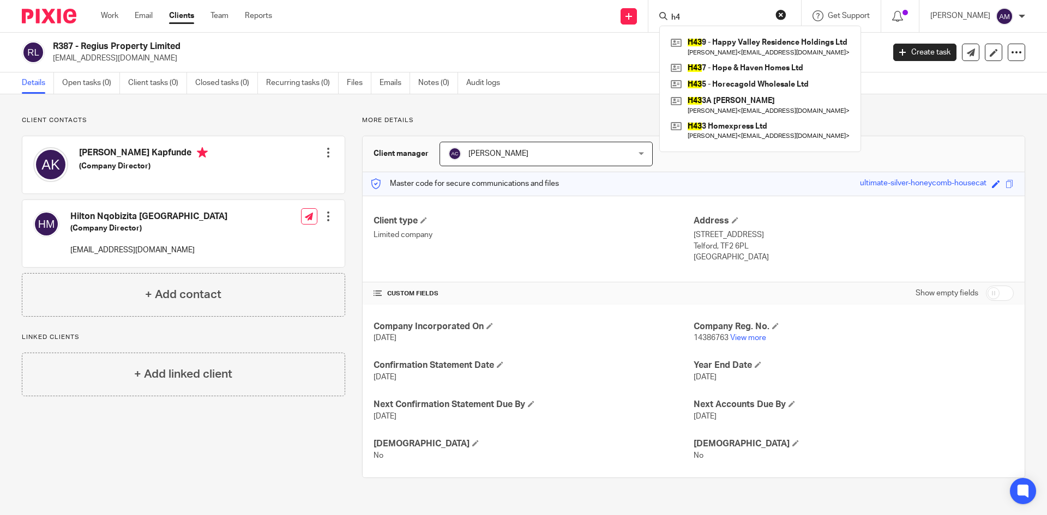
type input "h"
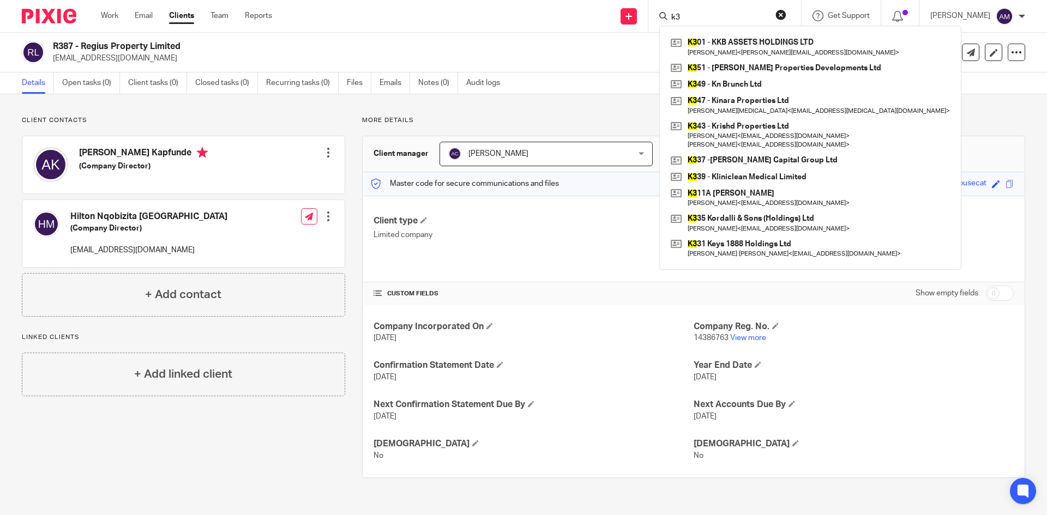
type input "k"
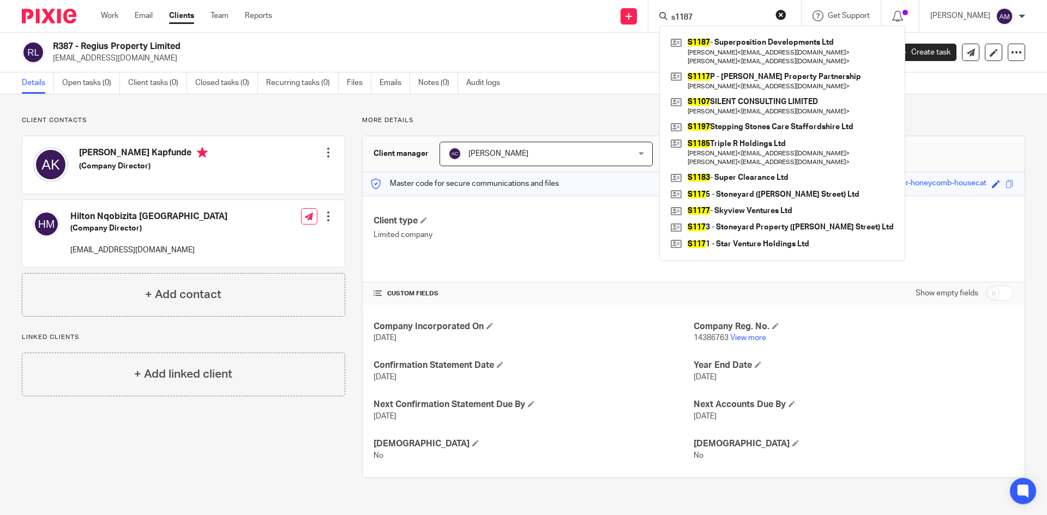
type input "s1187"
drag, startPoint x: 703, startPoint y: 20, endPoint x: 646, endPoint y: 9, distance: 57.7
click at [644, 15] on div "Send new email Create task Add client Request signature s1187 S1187 - Superposi…" at bounding box center [668, 16] width 759 height 32
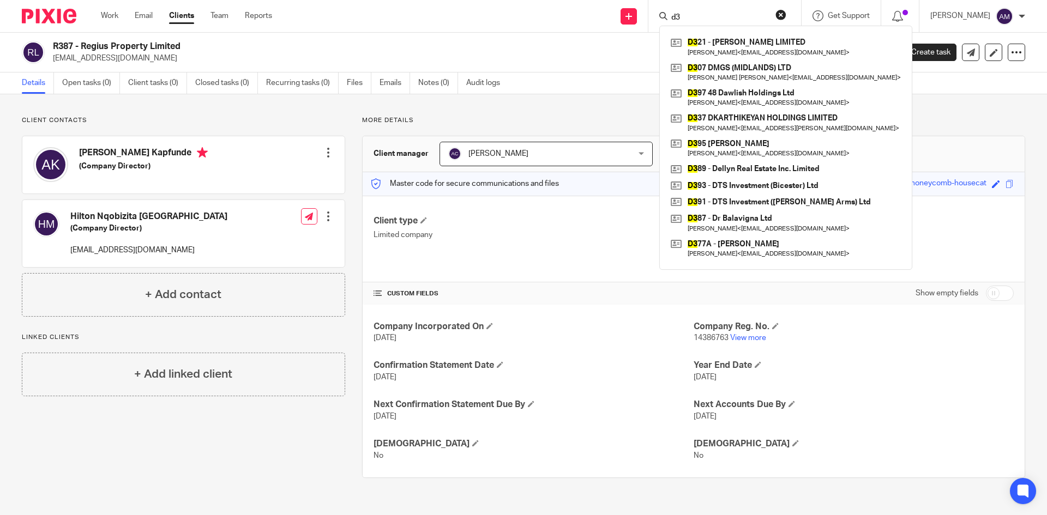
type input "d"
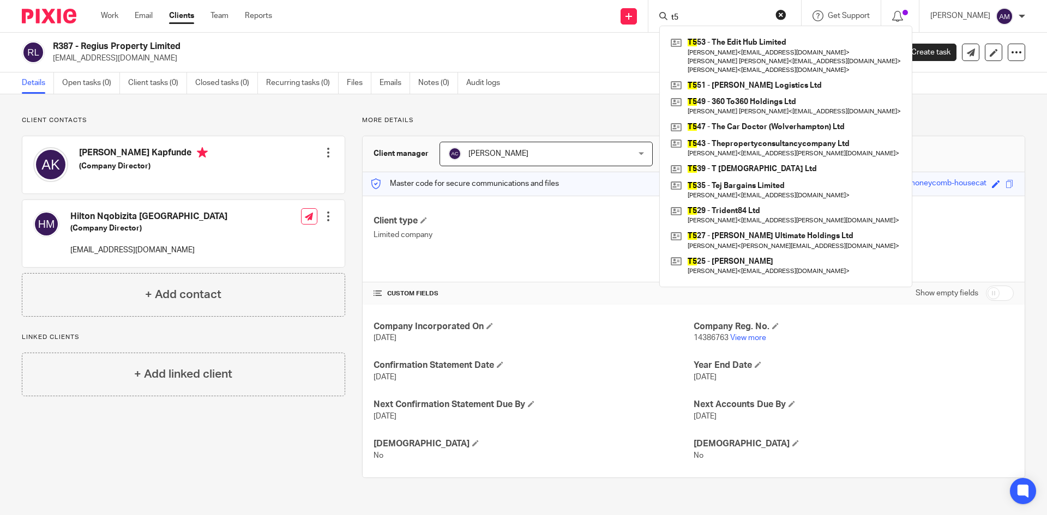
type input "t"
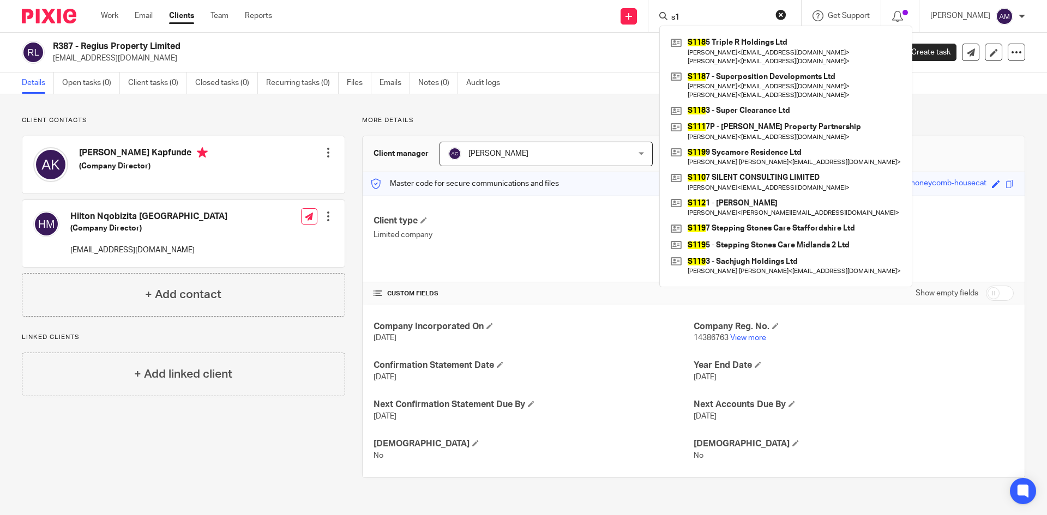
type input "s"
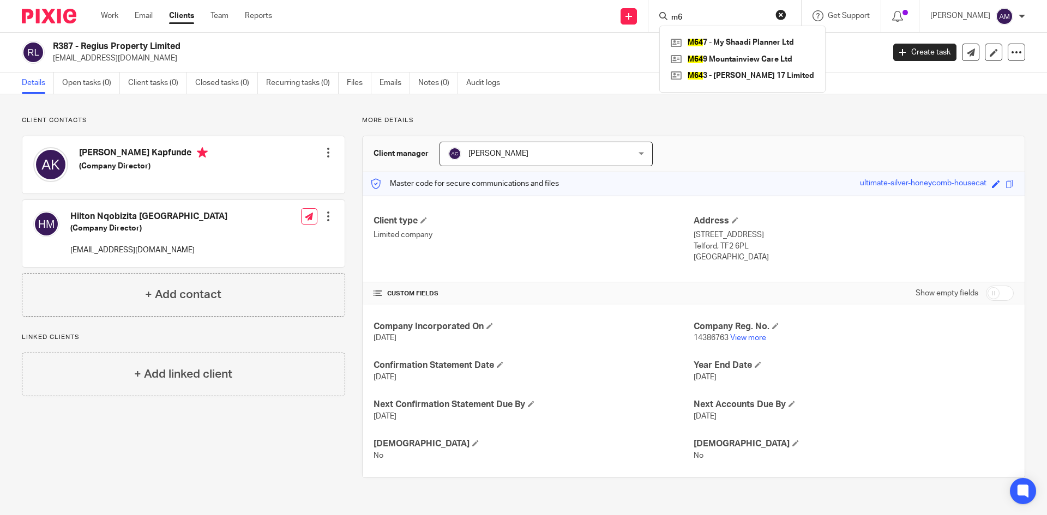
type input "m"
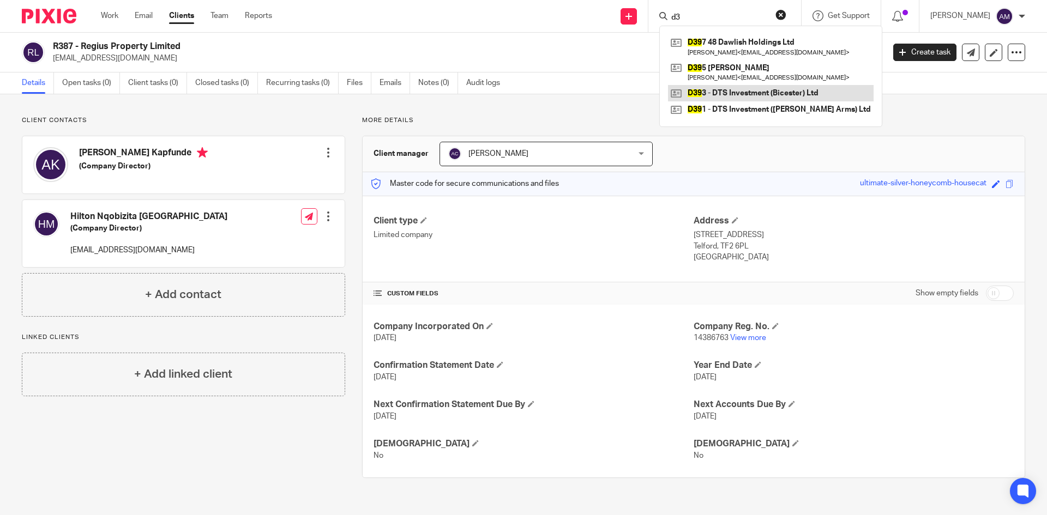
type input "d"
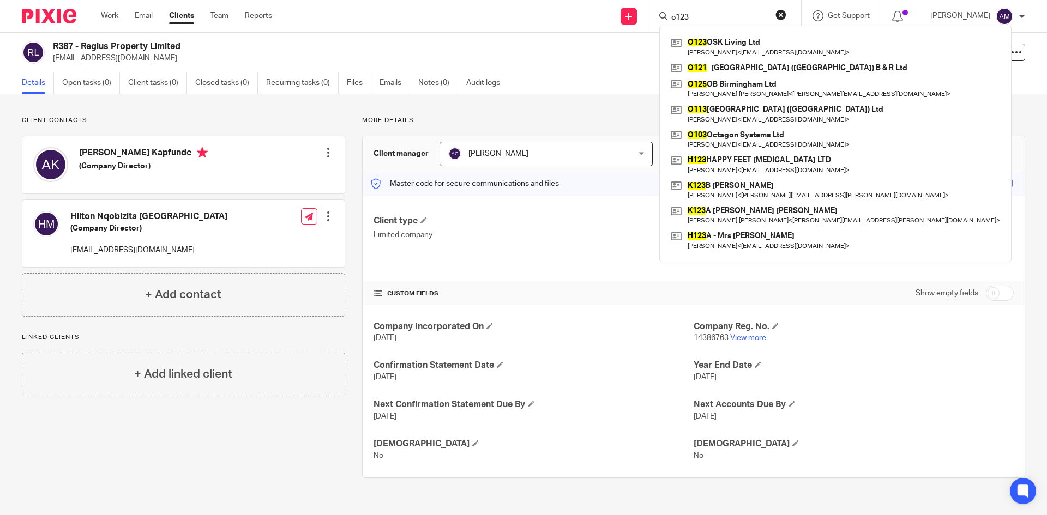
type input "o123"
drag, startPoint x: 716, startPoint y: 16, endPoint x: 668, endPoint y: 5, distance: 49.9
click at [668, 5] on div "o123 O123 OSK Living Ltd Iqra [PERSON_NAME] < [EMAIL_ADDRESS][DOMAIN_NAME] > O1…" at bounding box center [724, 16] width 153 height 32
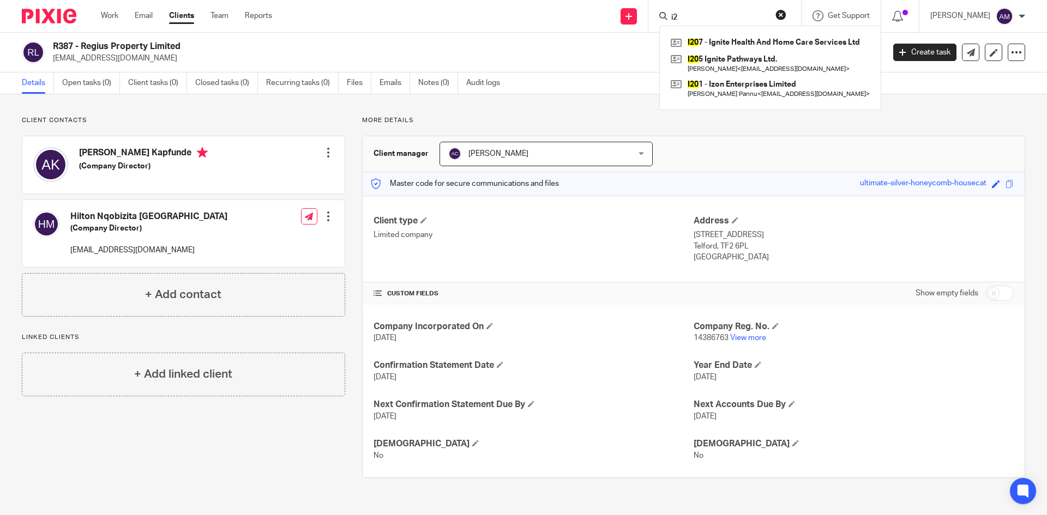
type input "i"
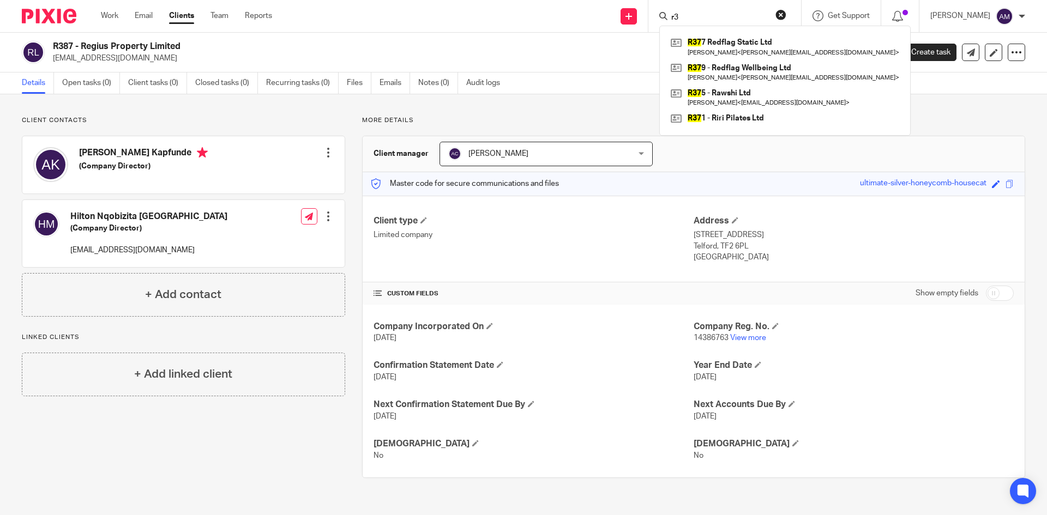
type input "r"
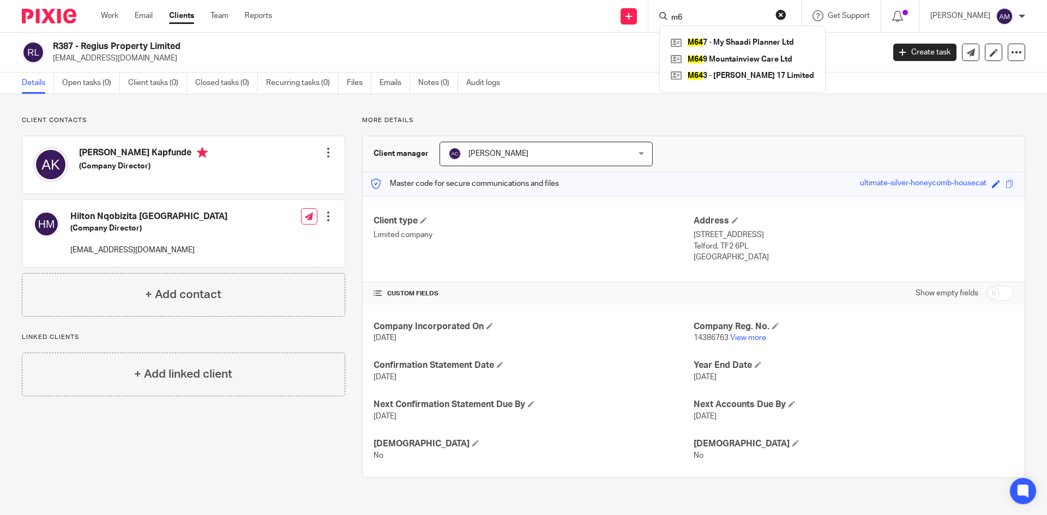
type input "m"
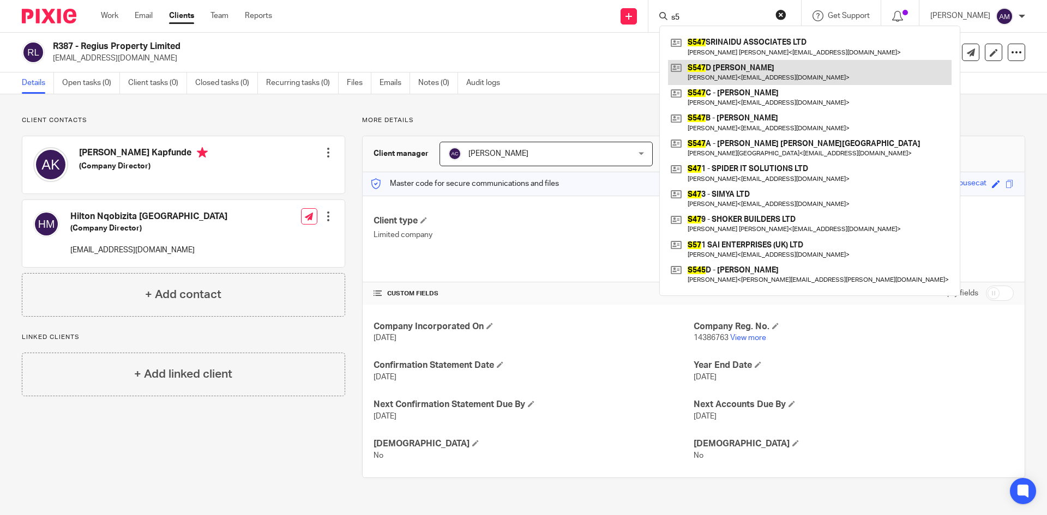
type input "s"
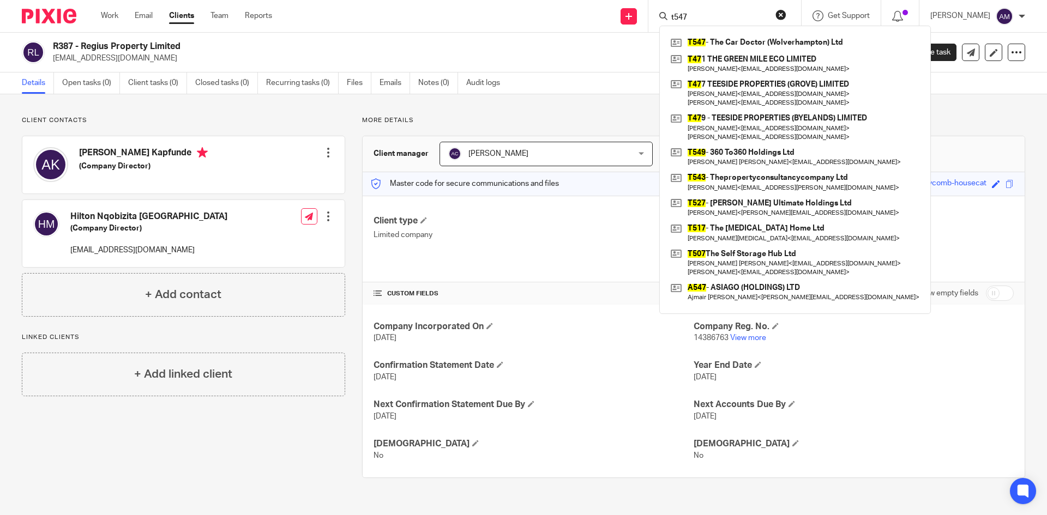
type input "t547"
click button "submit" at bounding box center [0, 0] width 0 height 0
drag, startPoint x: 706, startPoint y: 18, endPoint x: 671, endPoint y: 20, distance: 34.4
click at [671, 20] on div "t547" at bounding box center [722, 16] width 127 height 14
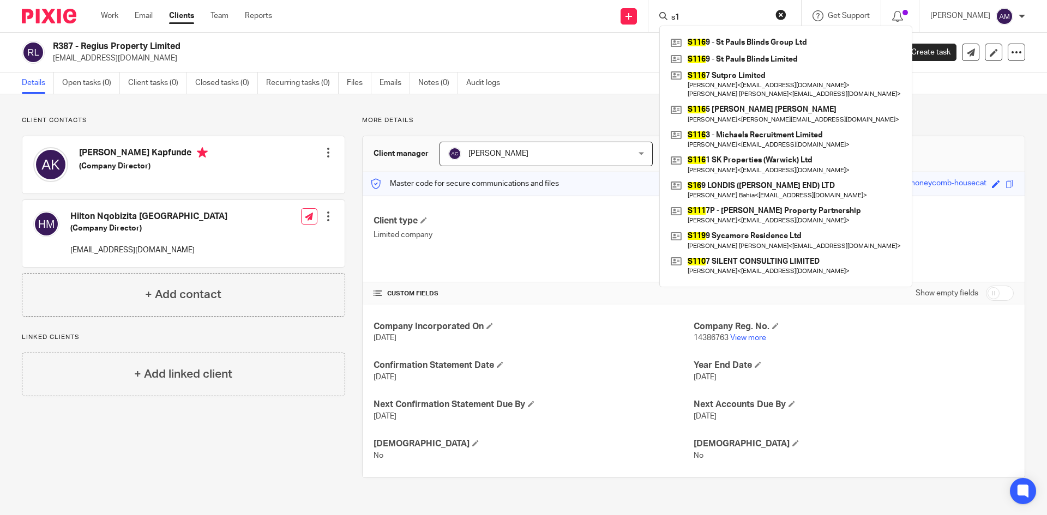
type input "s"
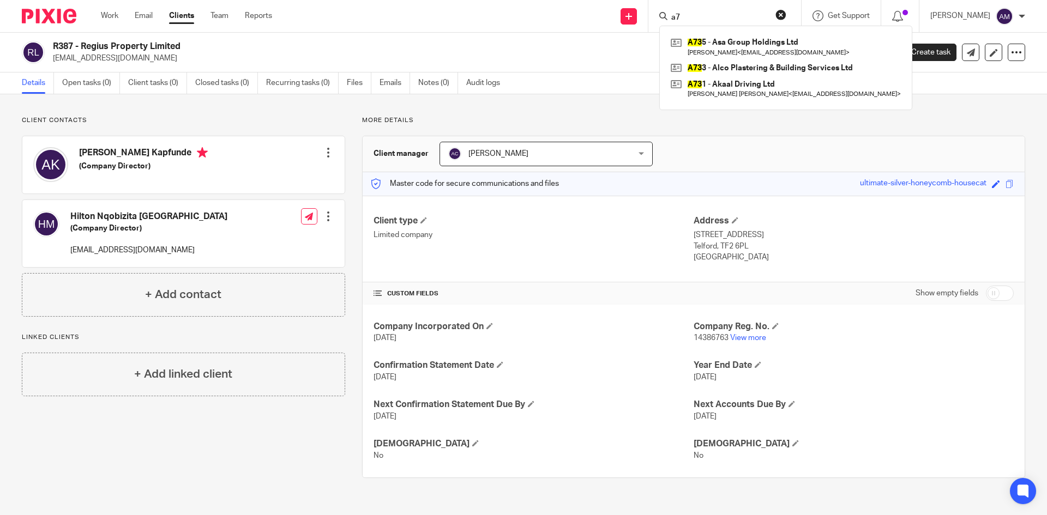
type input "a"
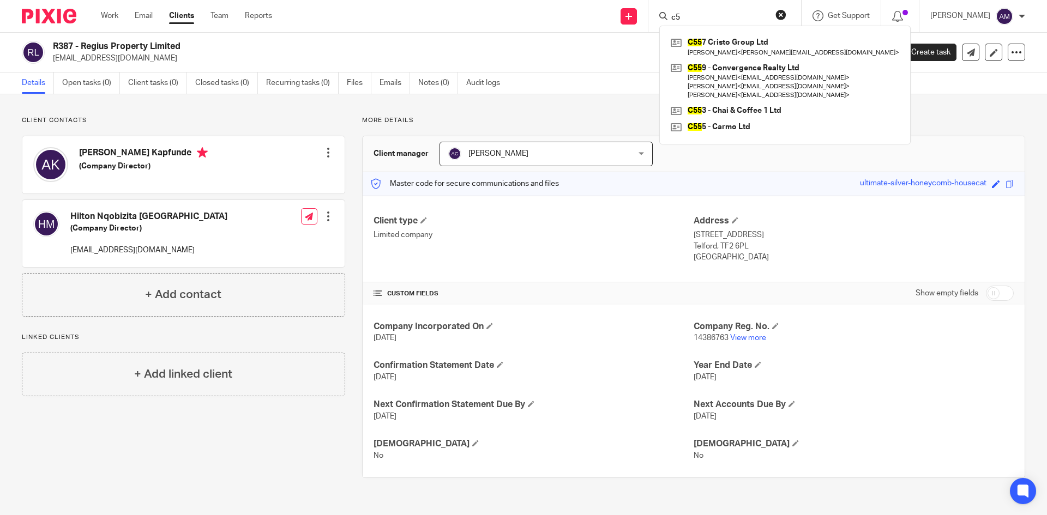
type input "c"
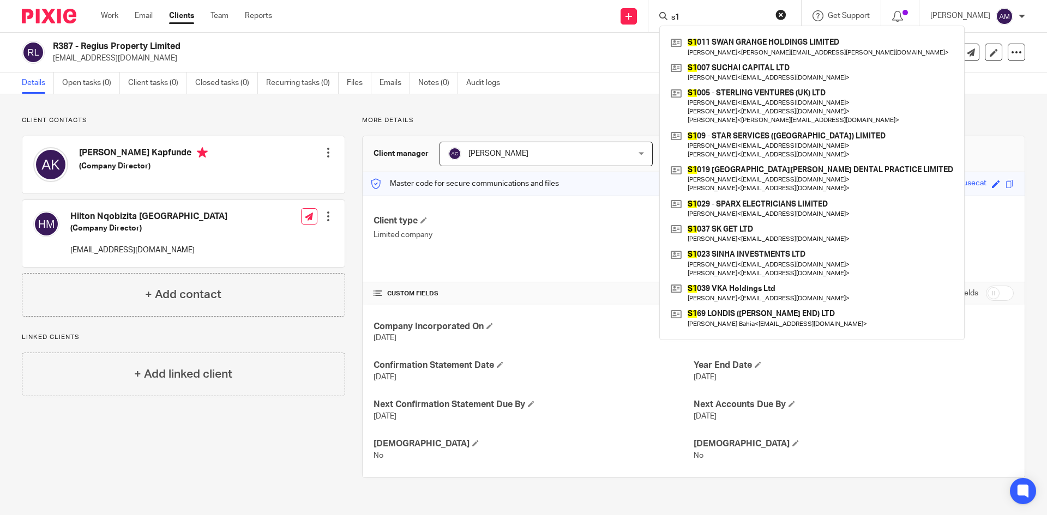
type input "s"
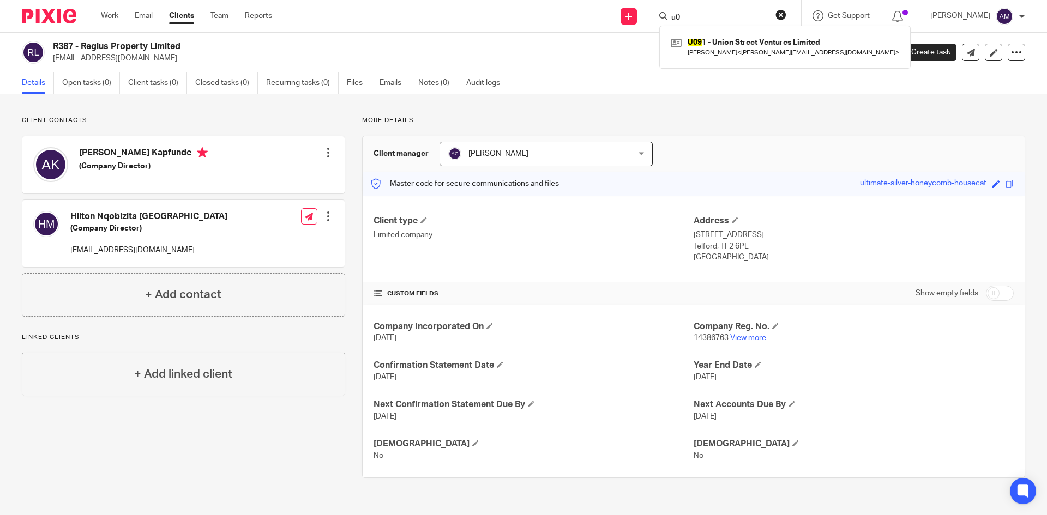
type input "u"
type input "b"
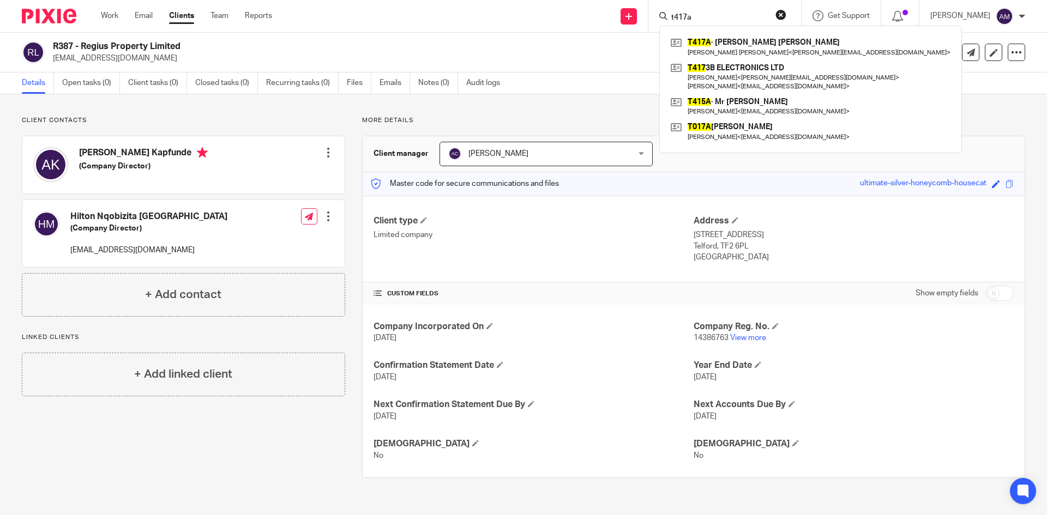
type input "t417a"
